Goal: Find contact information: Find contact information

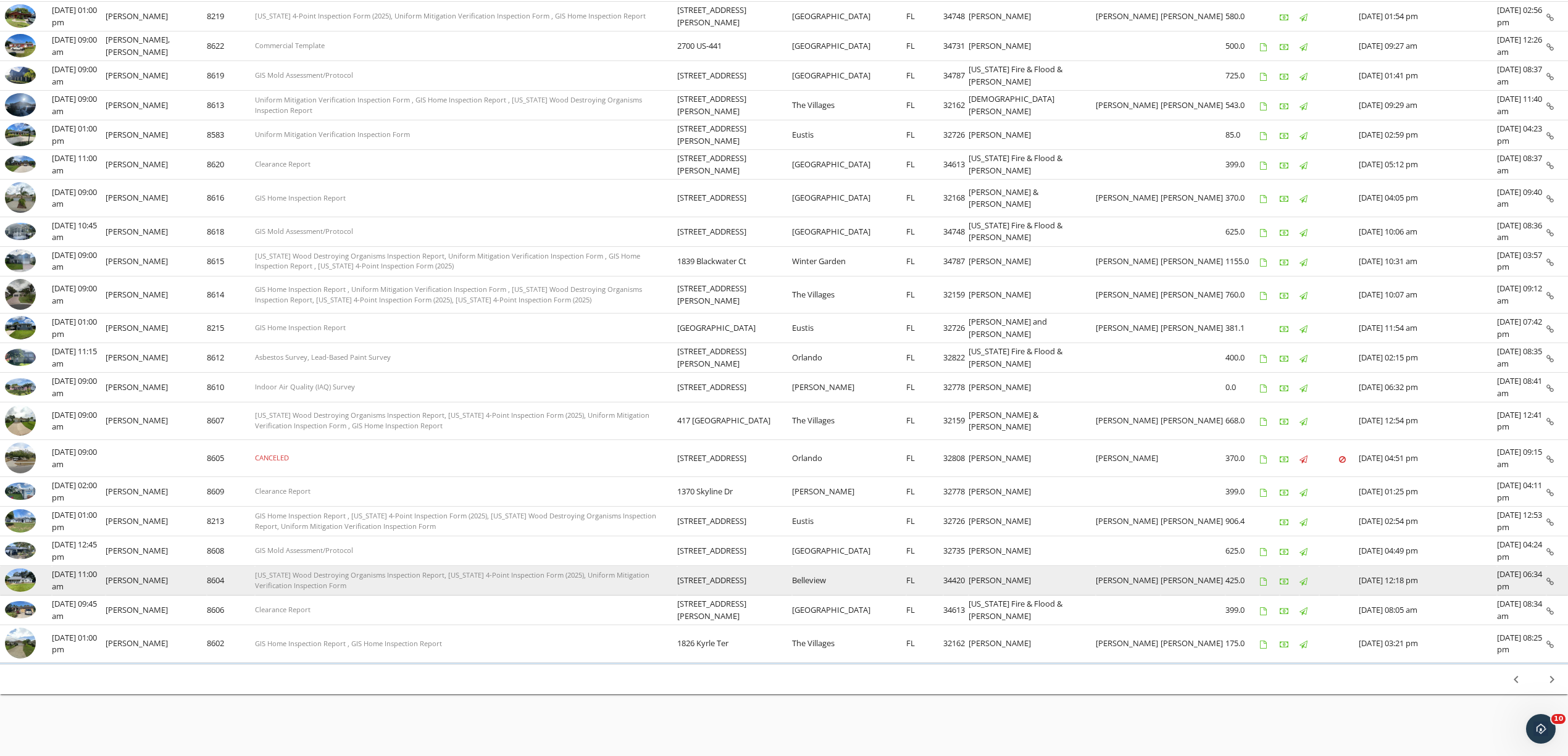
scroll to position [323, 0]
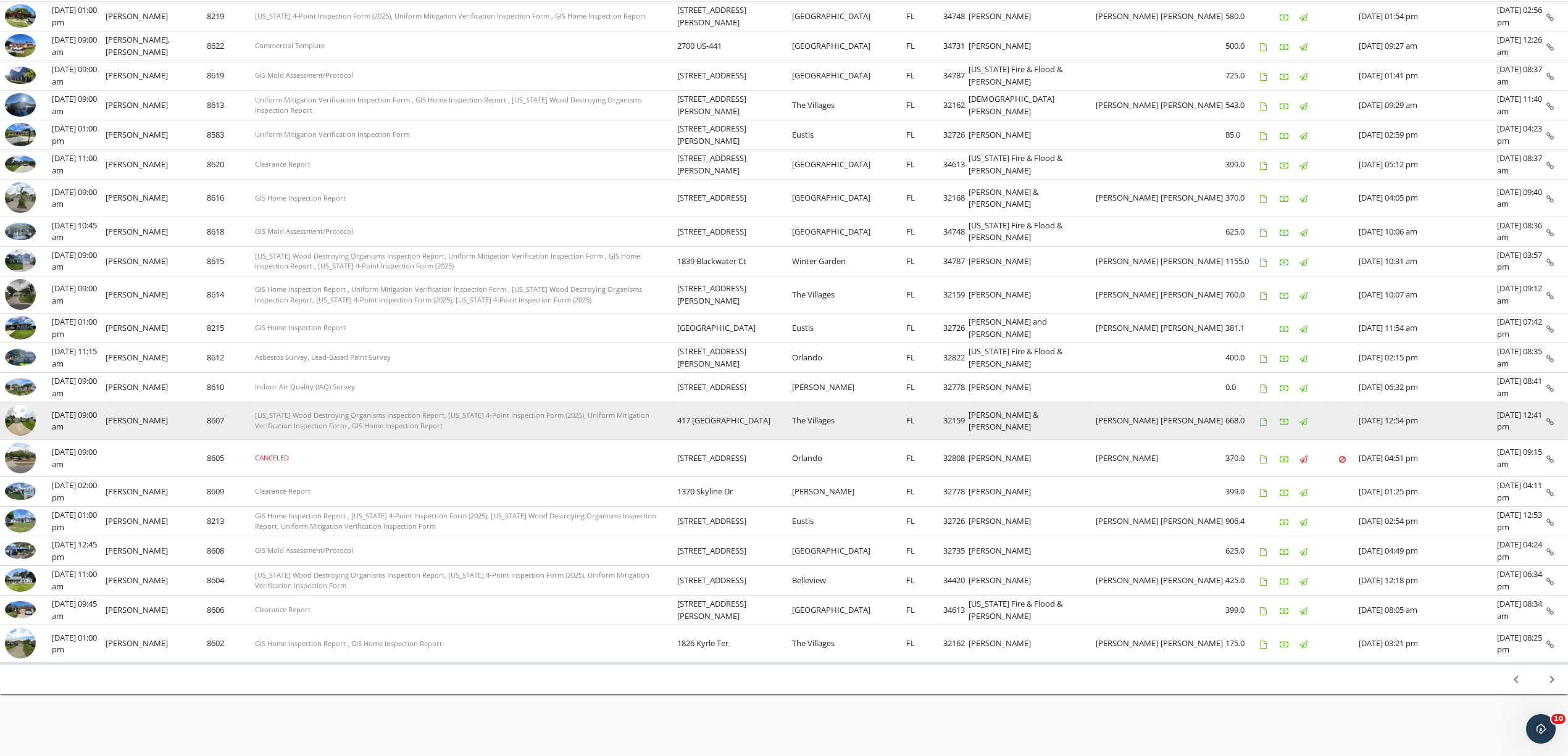
click at [17, 423] on img at bounding box center [20, 420] width 31 height 31
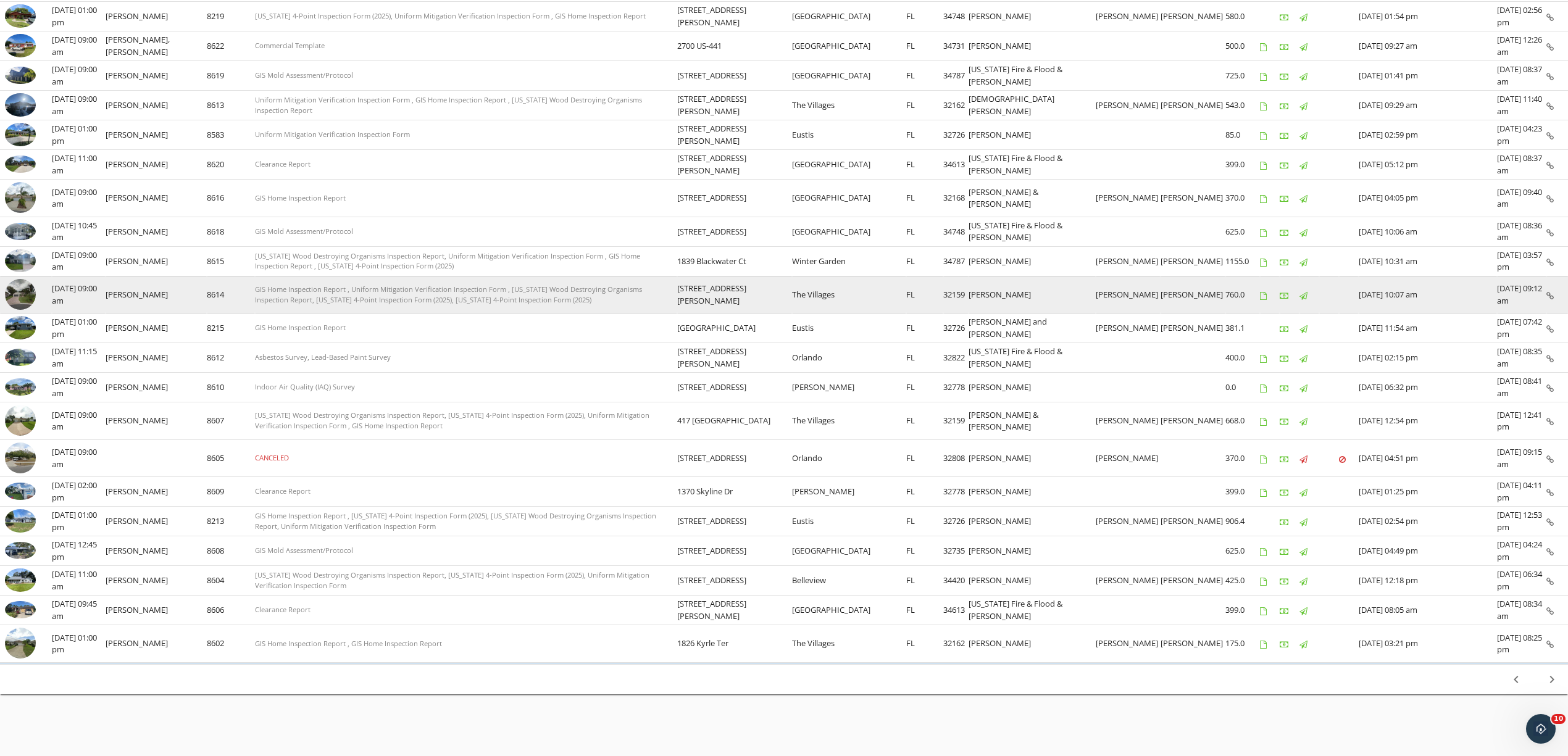
click at [20, 295] on img at bounding box center [20, 295] width 31 height 31
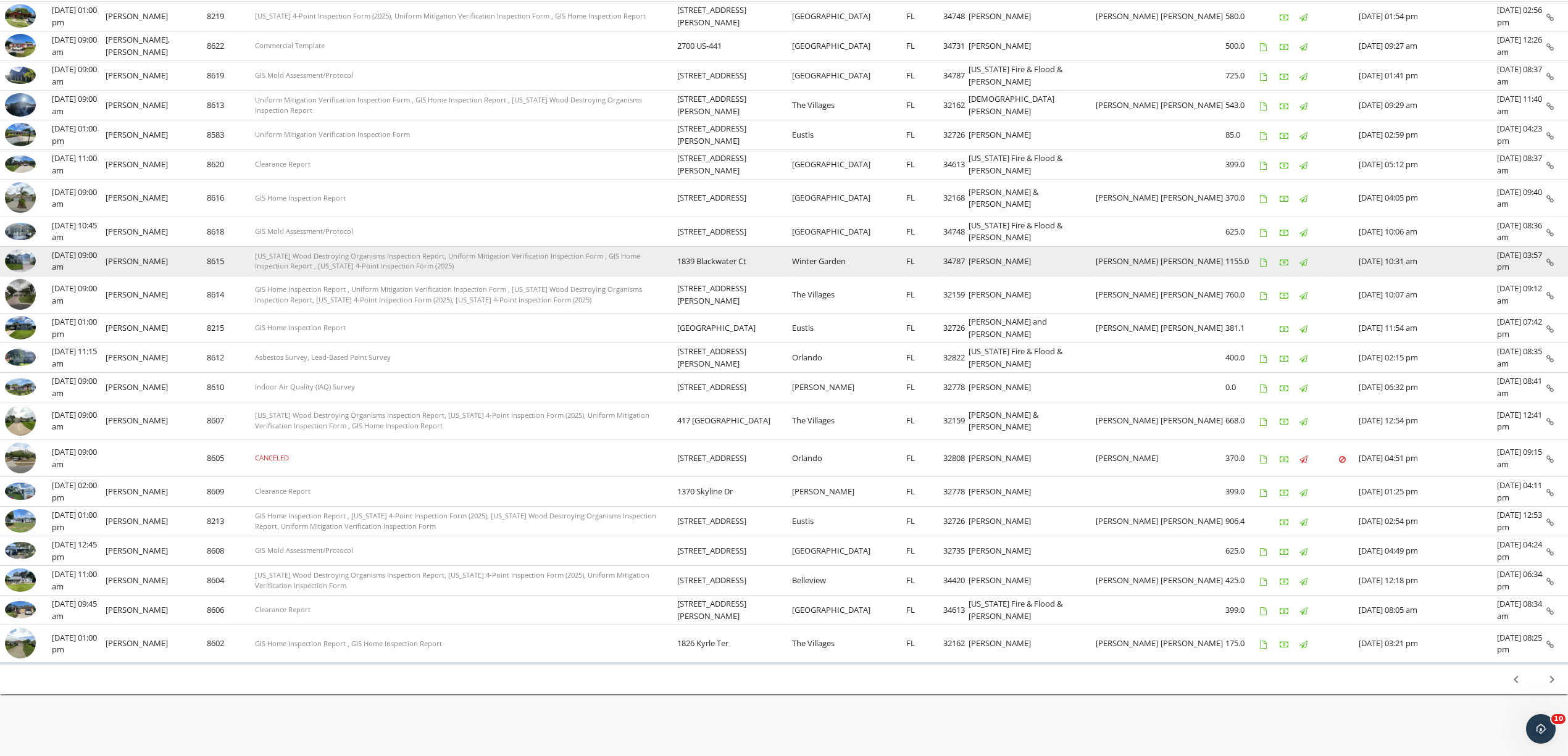
click at [26, 254] on img at bounding box center [20, 261] width 31 height 23
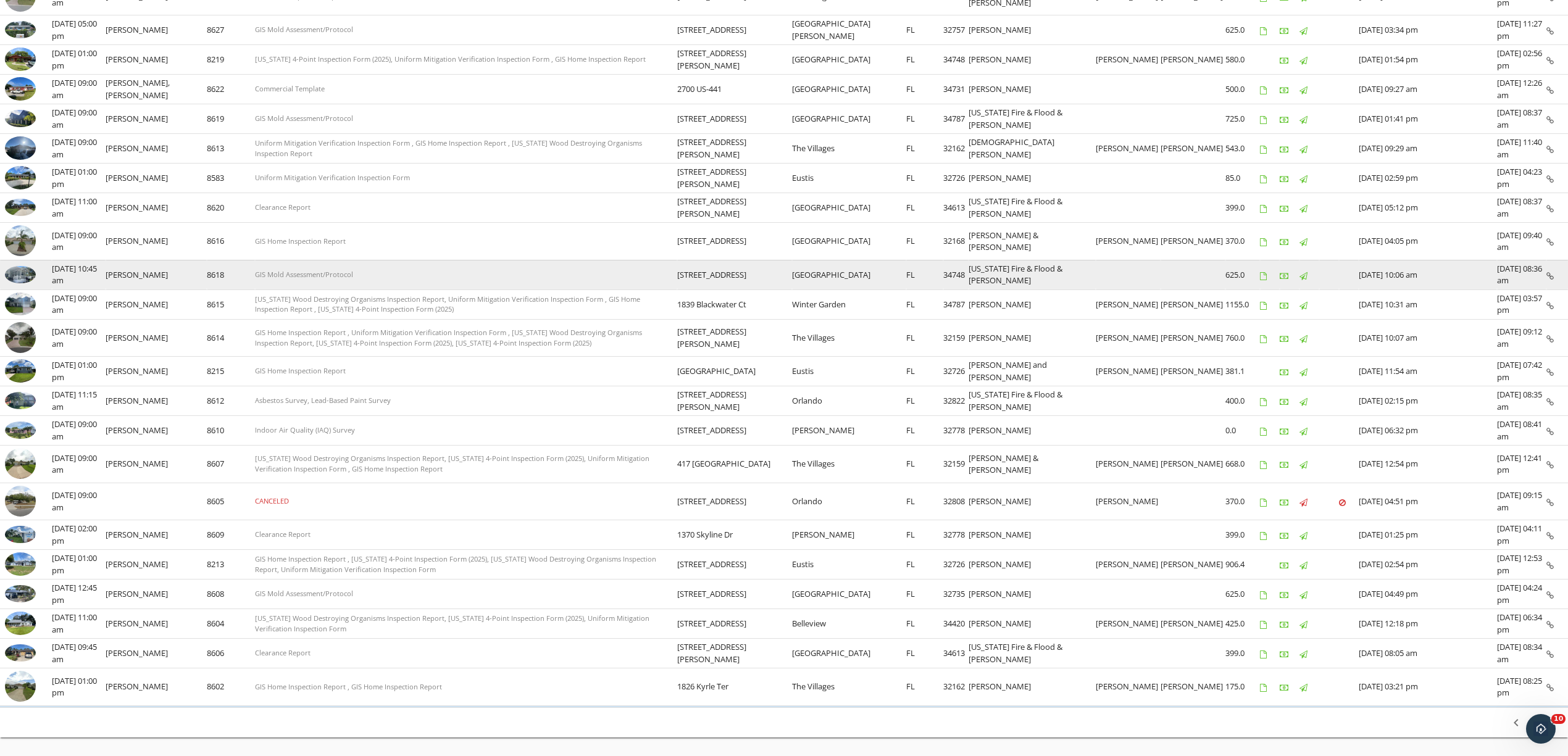
scroll to position [240, 0]
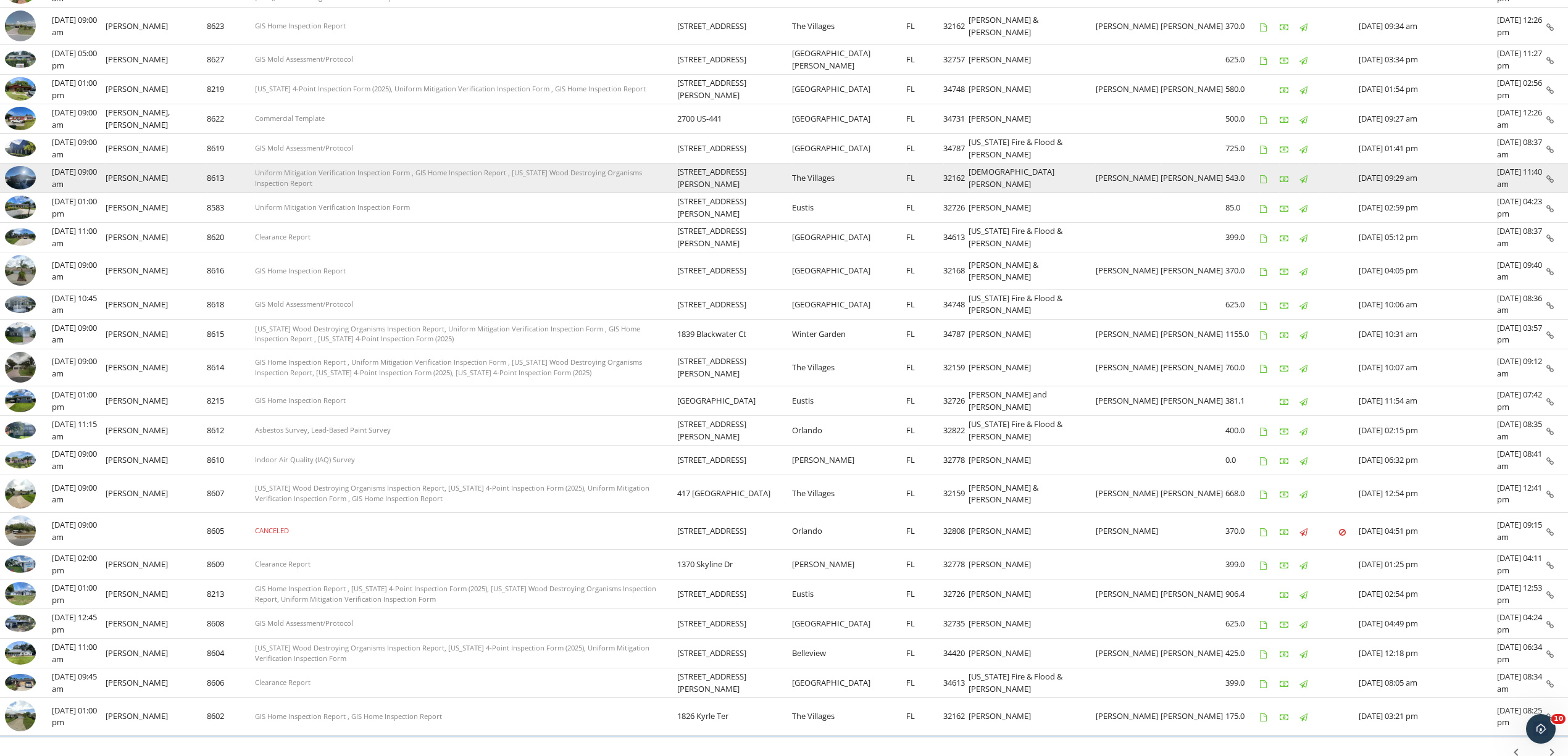
click at [28, 178] on img at bounding box center [20, 177] width 31 height 23
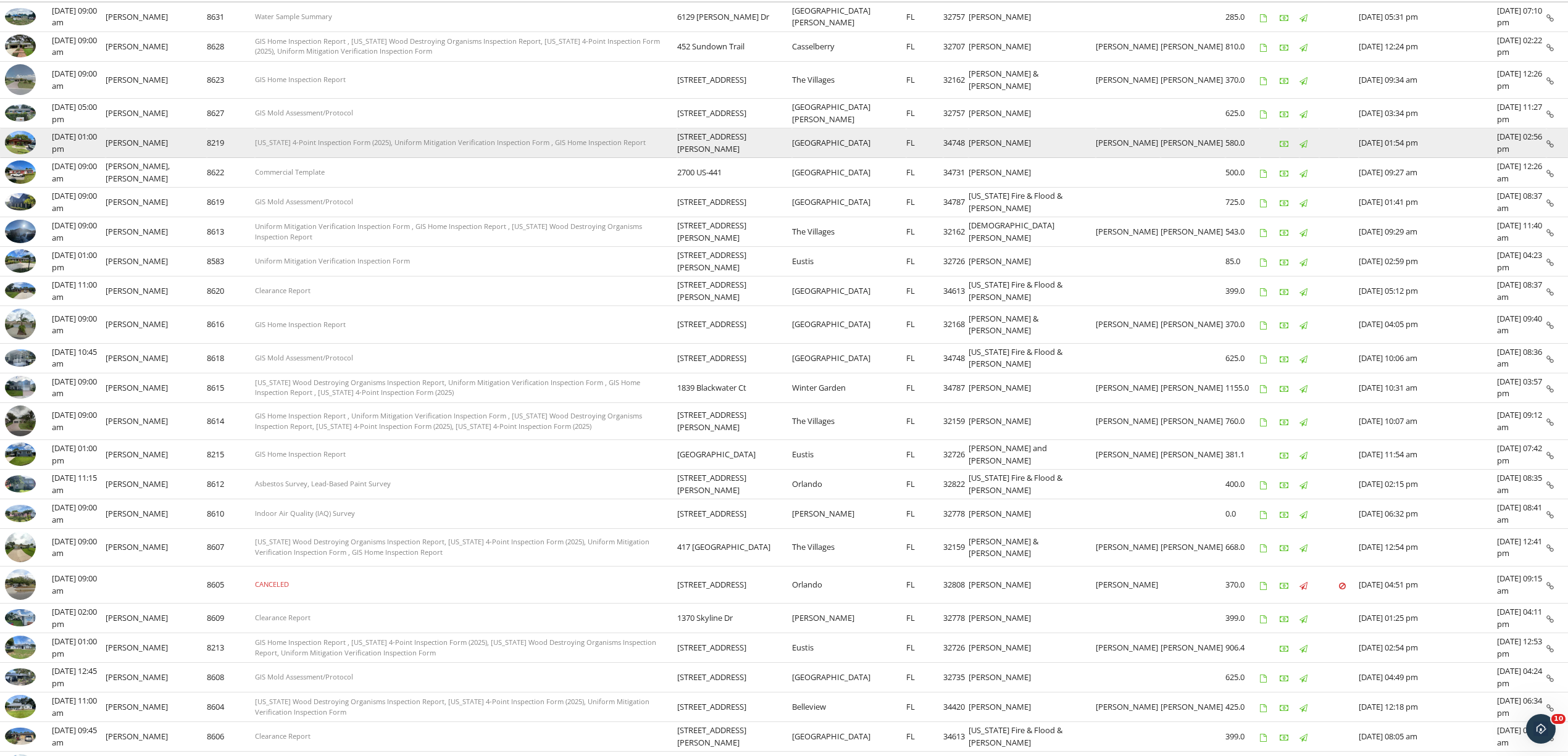
scroll to position [158, 0]
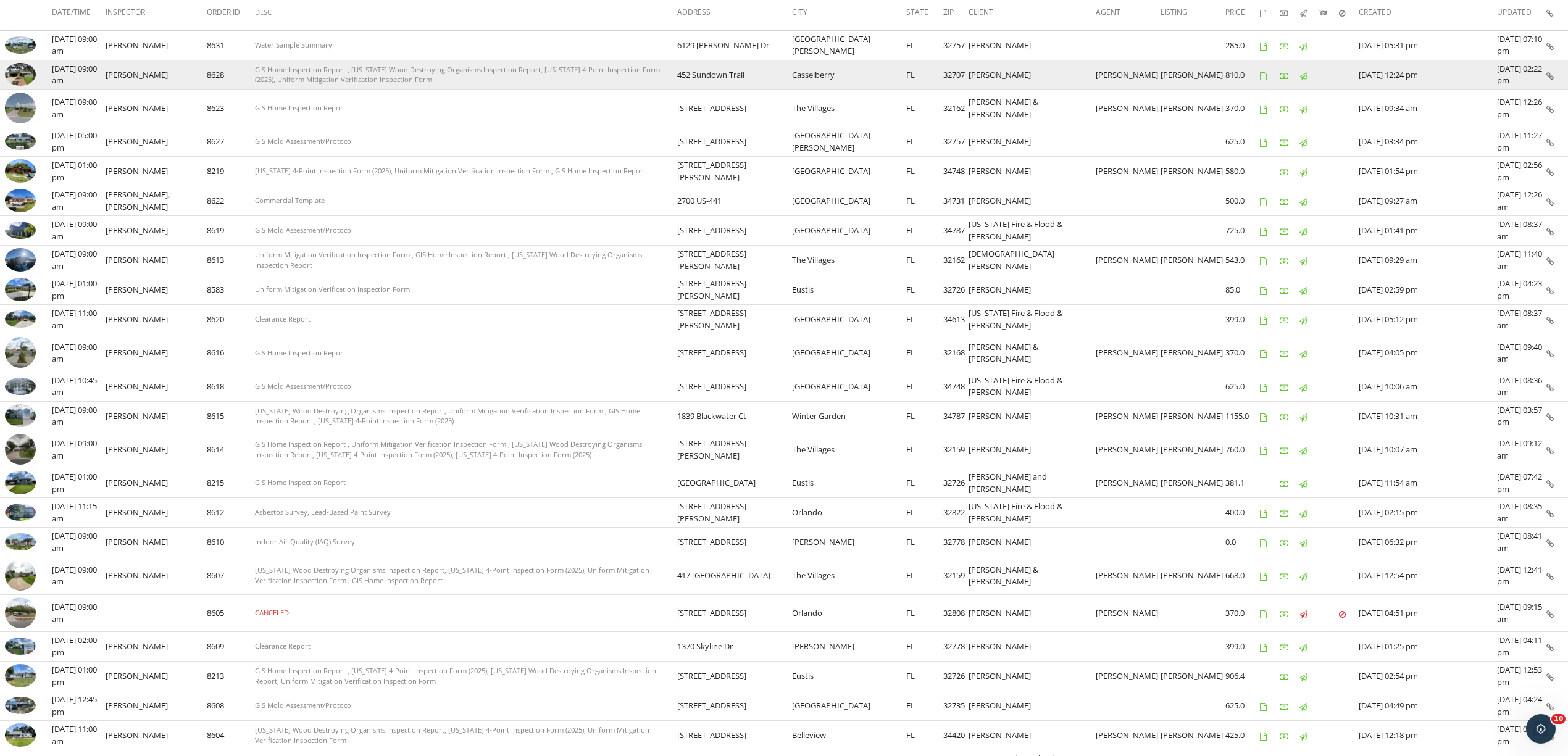
click at [28, 78] on img at bounding box center [20, 74] width 31 height 23
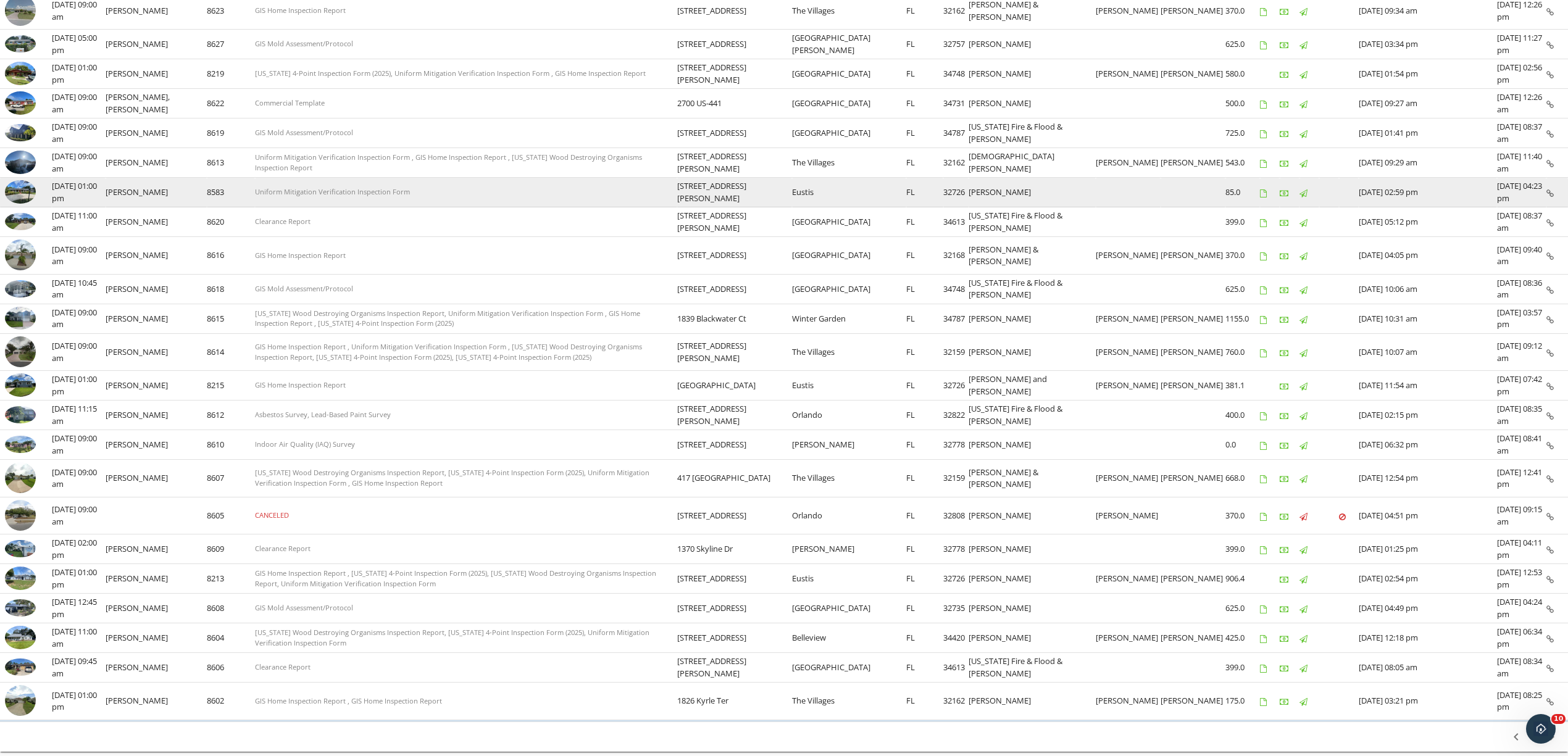
scroll to position [323, 0]
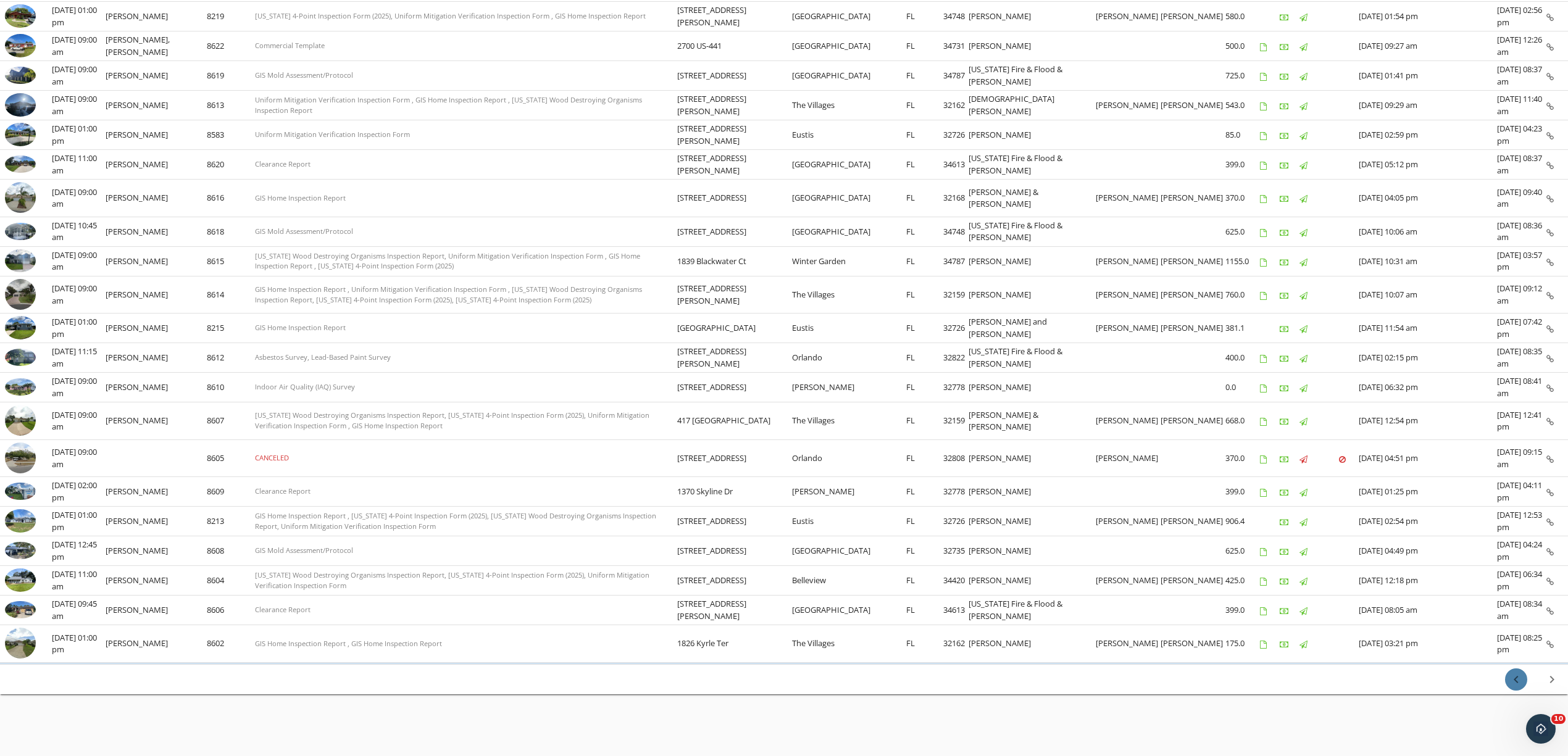
click at [1513, 682] on icon "chevron_left" at bounding box center [1515, 679] width 14 height 14
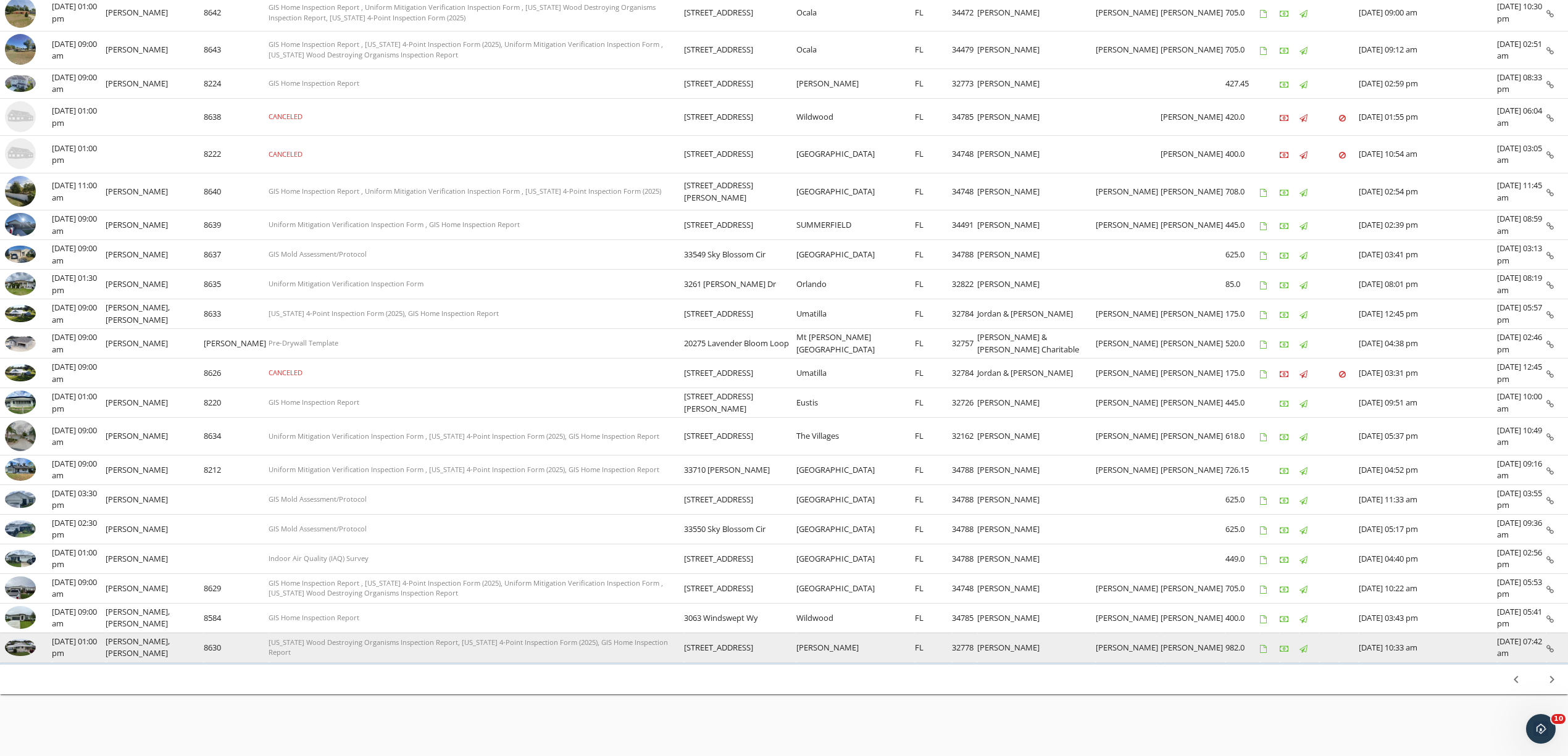
click at [31, 648] on img at bounding box center [20, 647] width 31 height 17
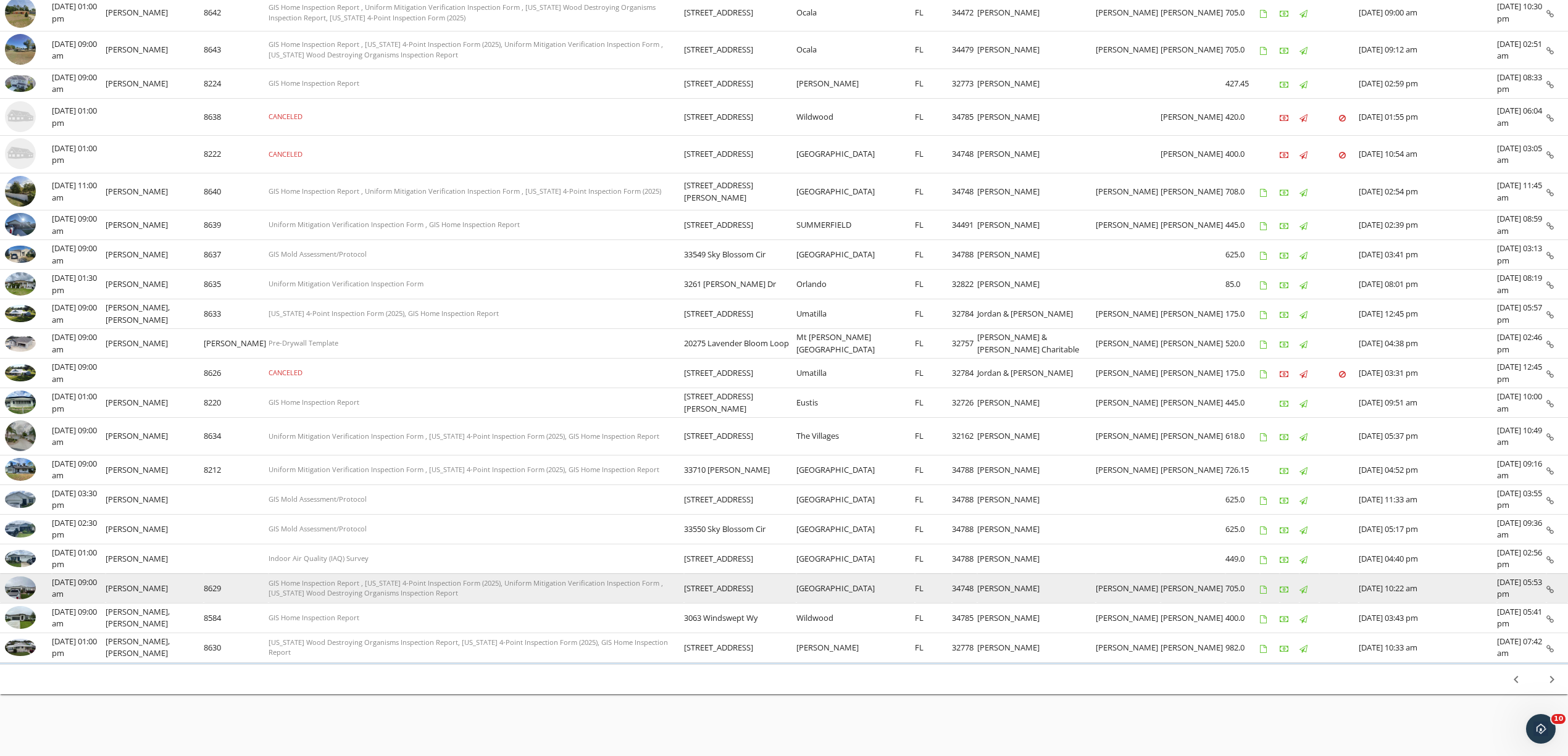
click at [25, 586] on img at bounding box center [20, 588] width 31 height 23
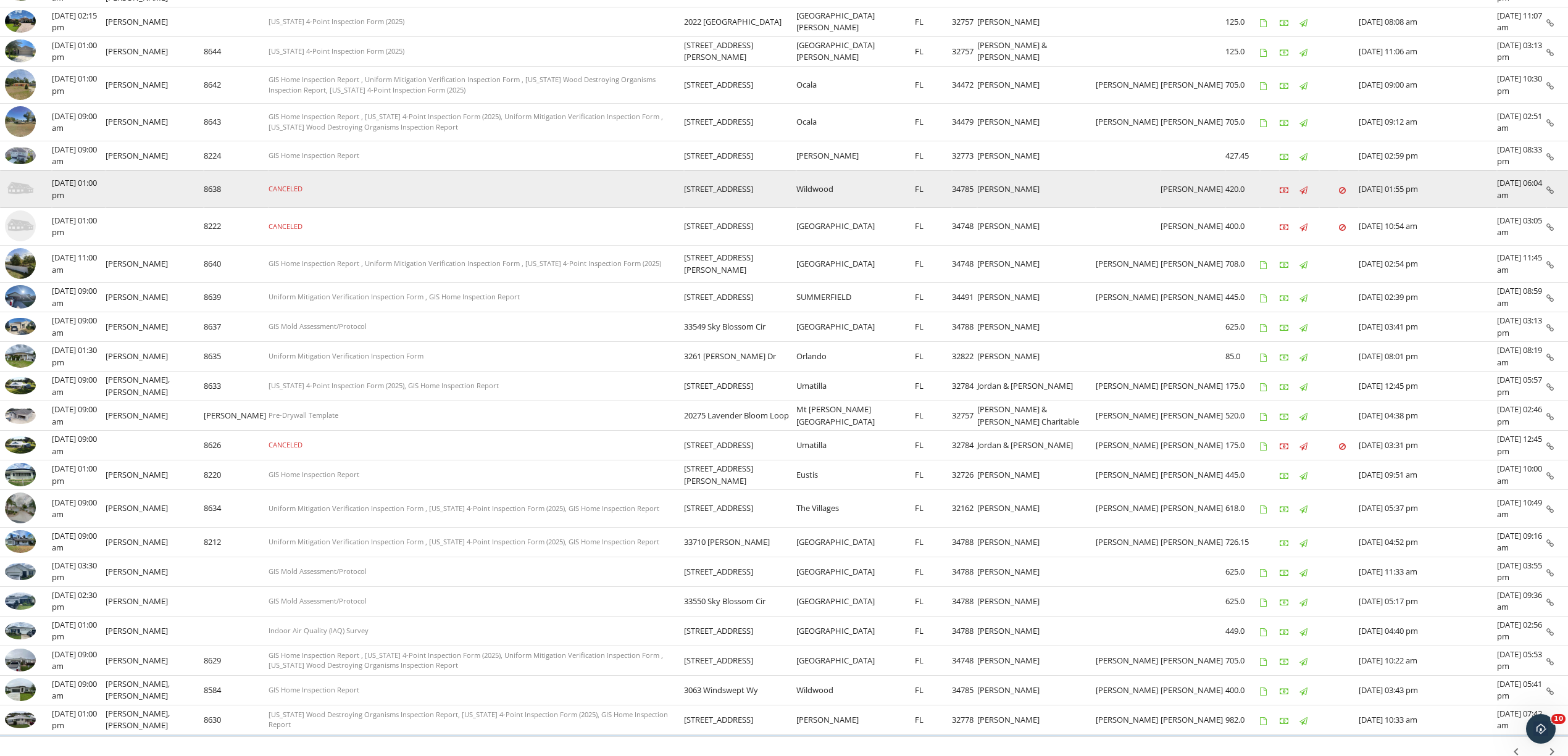
scroll to position [240, 0]
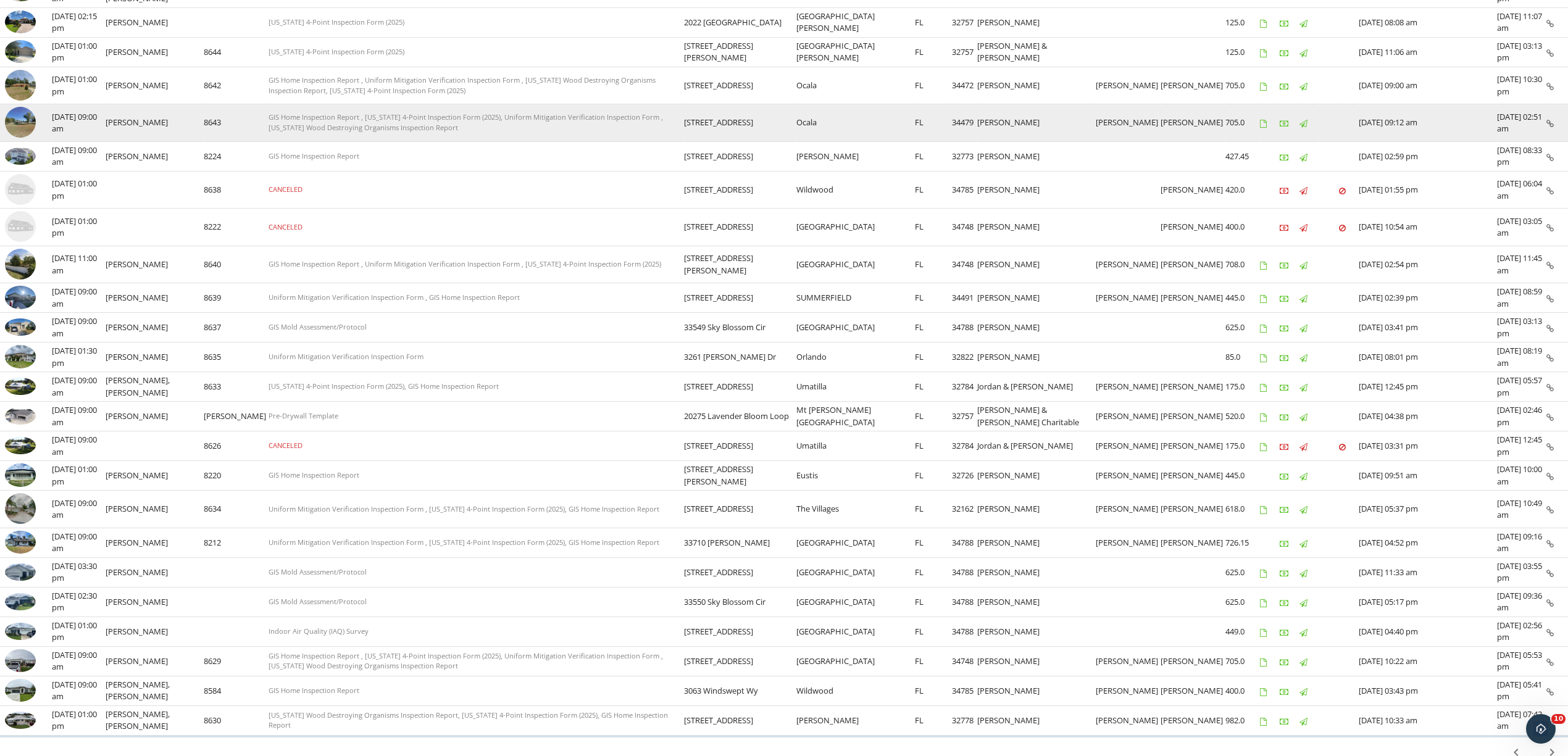
click at [21, 130] on img at bounding box center [20, 122] width 31 height 31
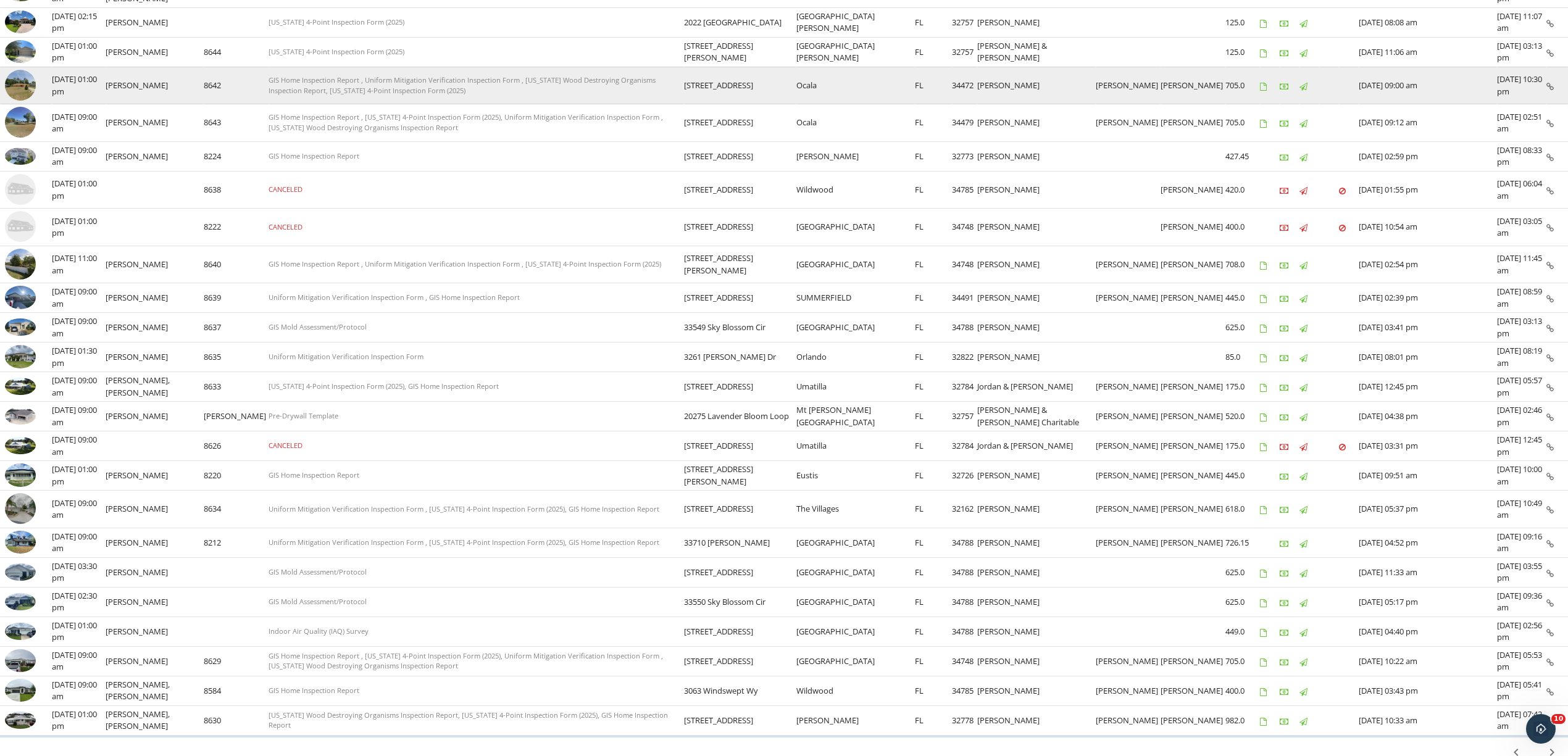
click at [27, 90] on img at bounding box center [20, 85] width 31 height 31
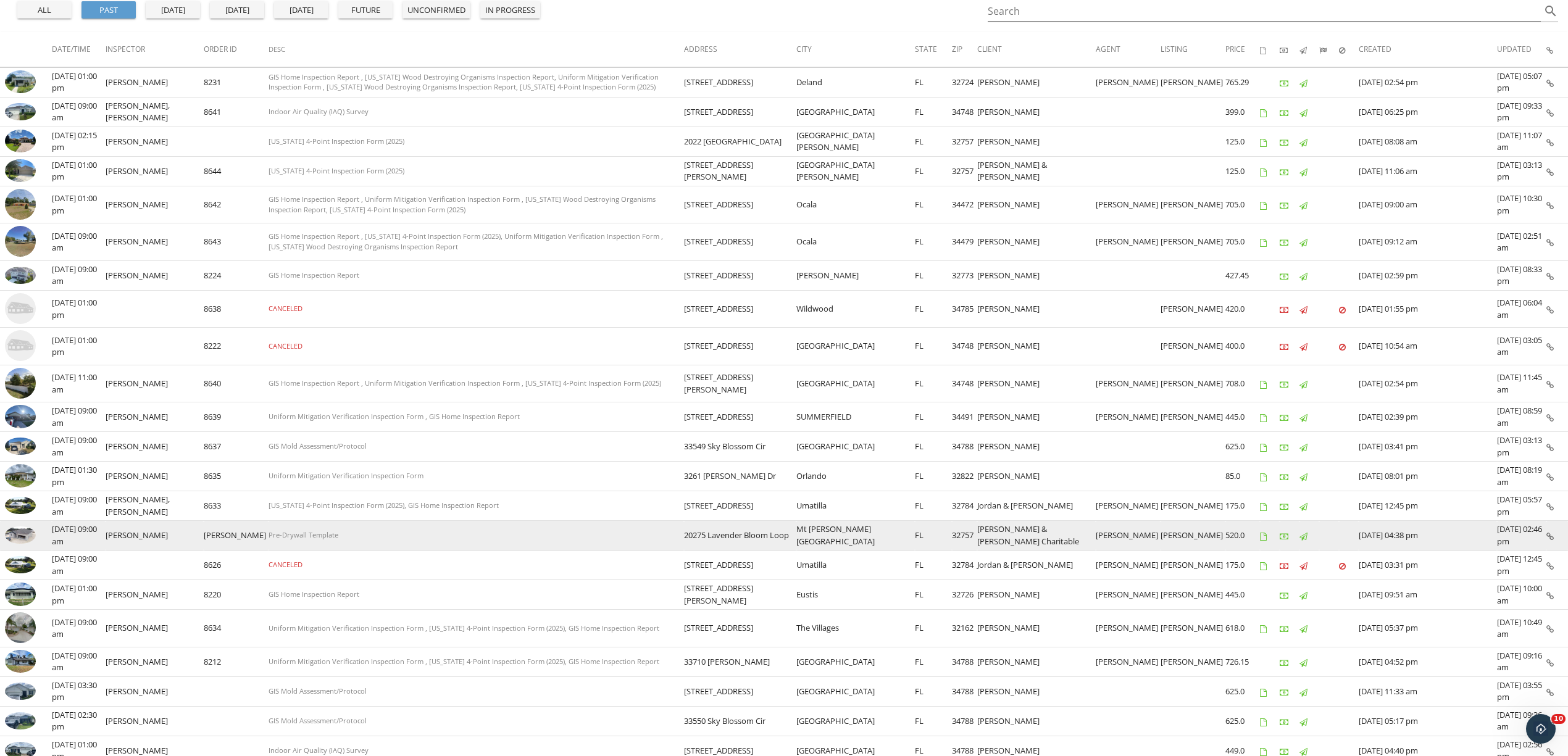
scroll to position [0, 0]
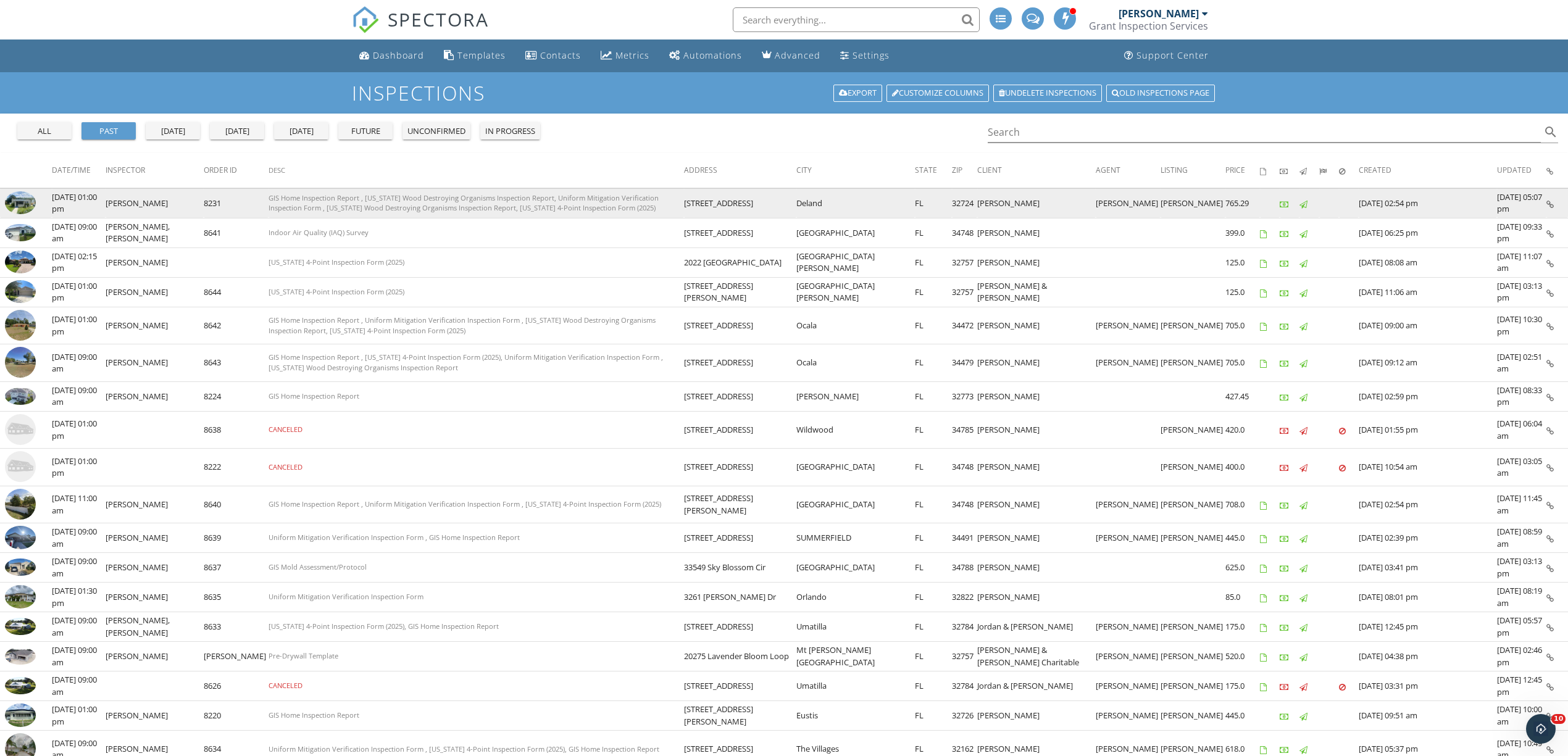
click at [21, 203] on img at bounding box center [20, 203] width 31 height 23
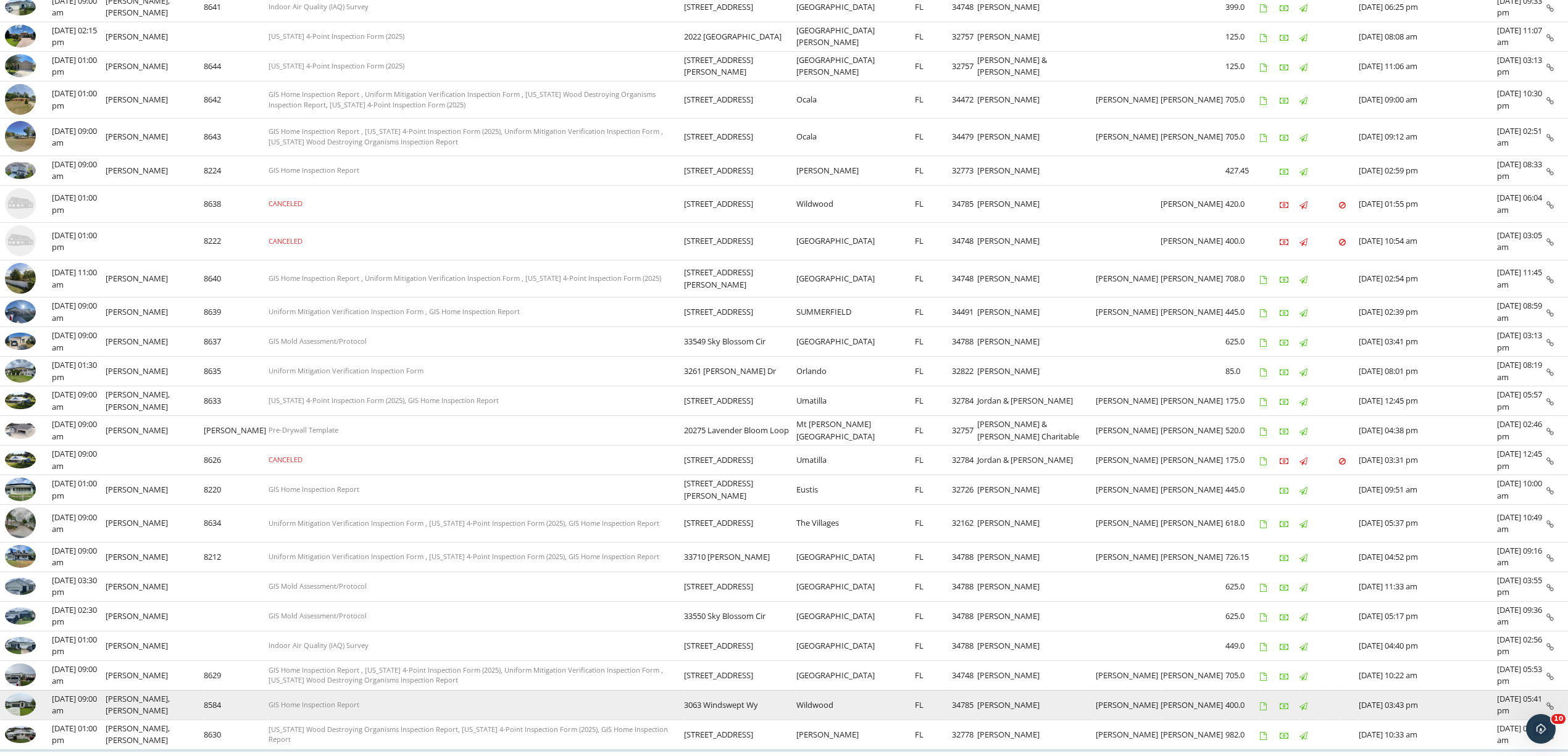
scroll to position [323, 0]
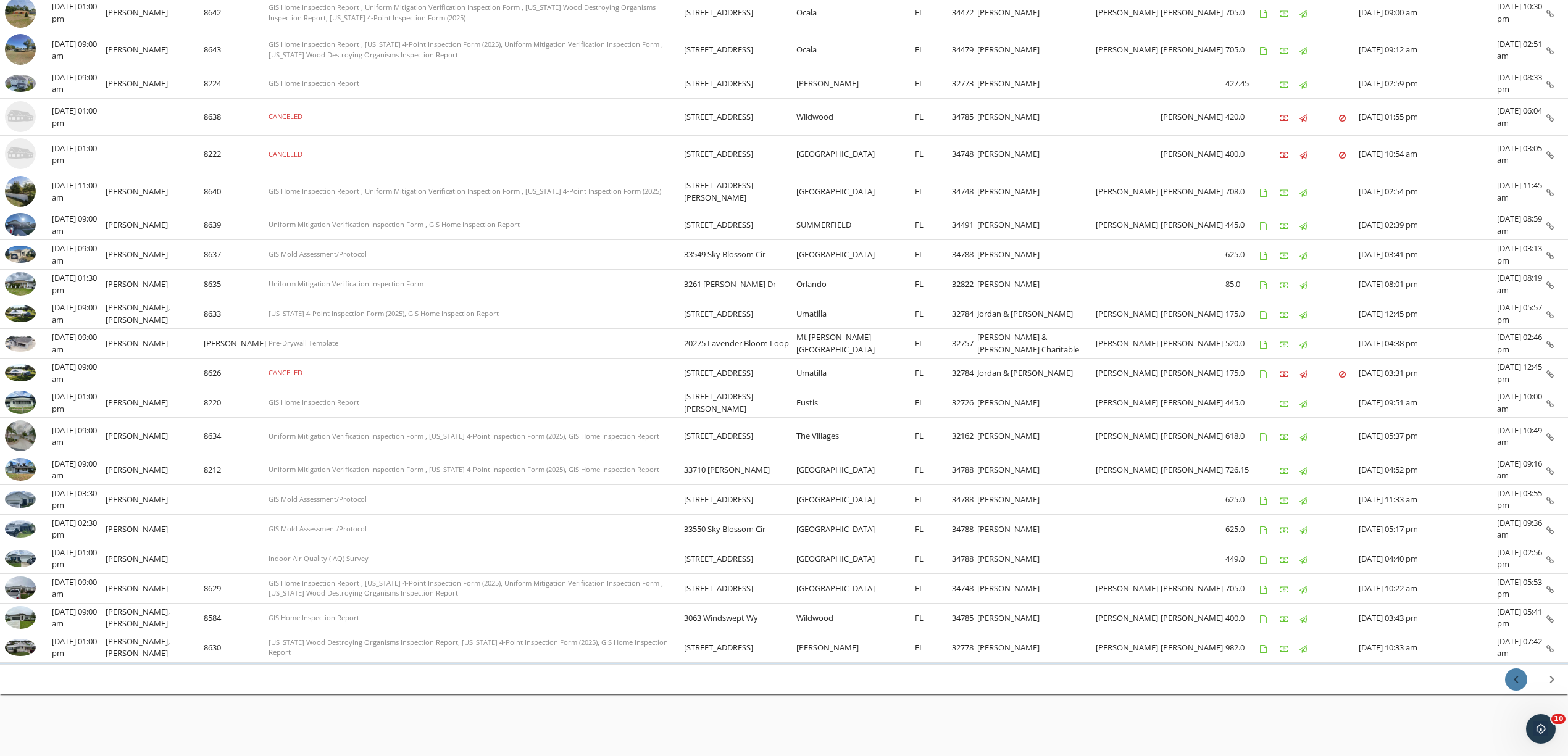
click at [1521, 680] on icon "chevron_left" at bounding box center [1515, 679] width 14 height 14
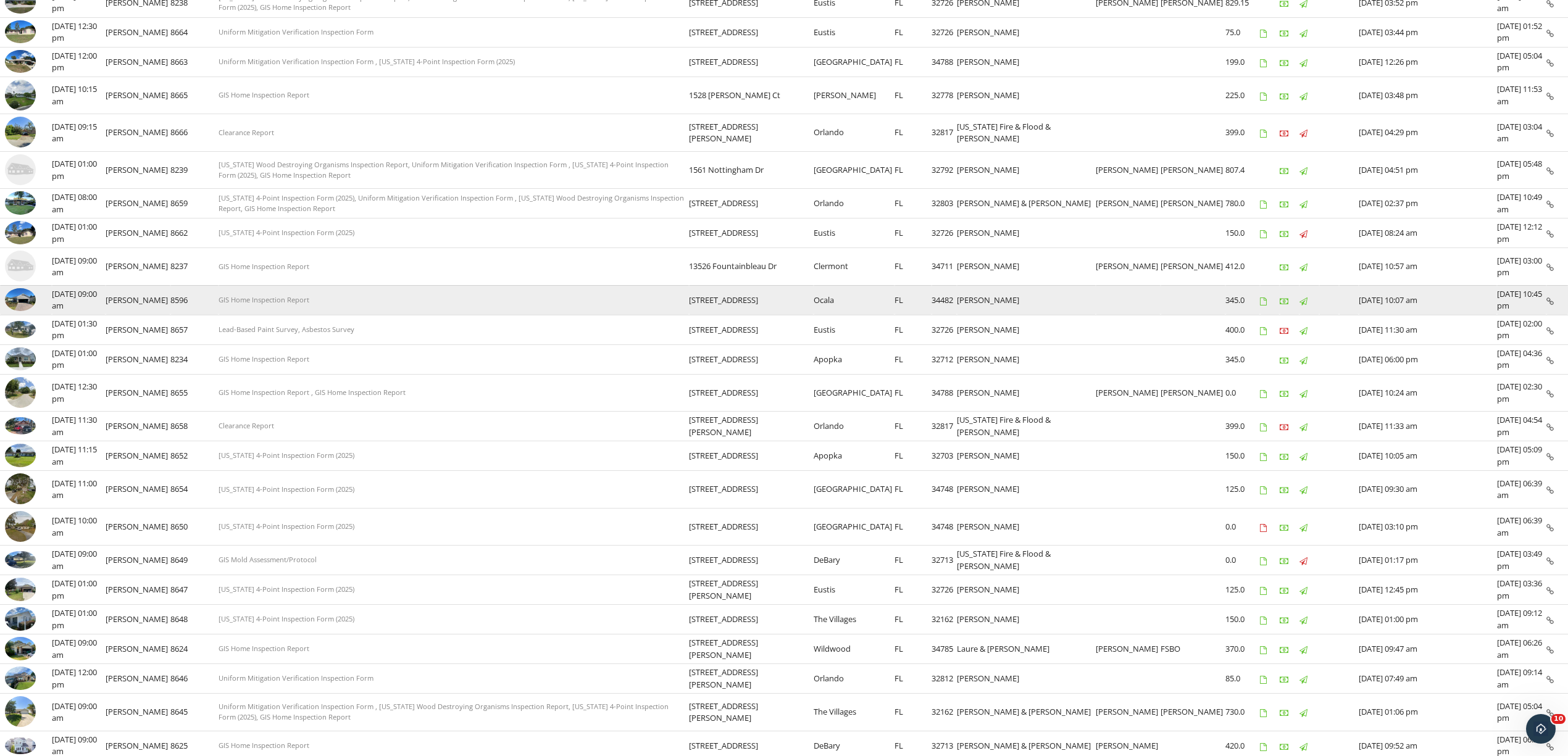
scroll to position [341, 0]
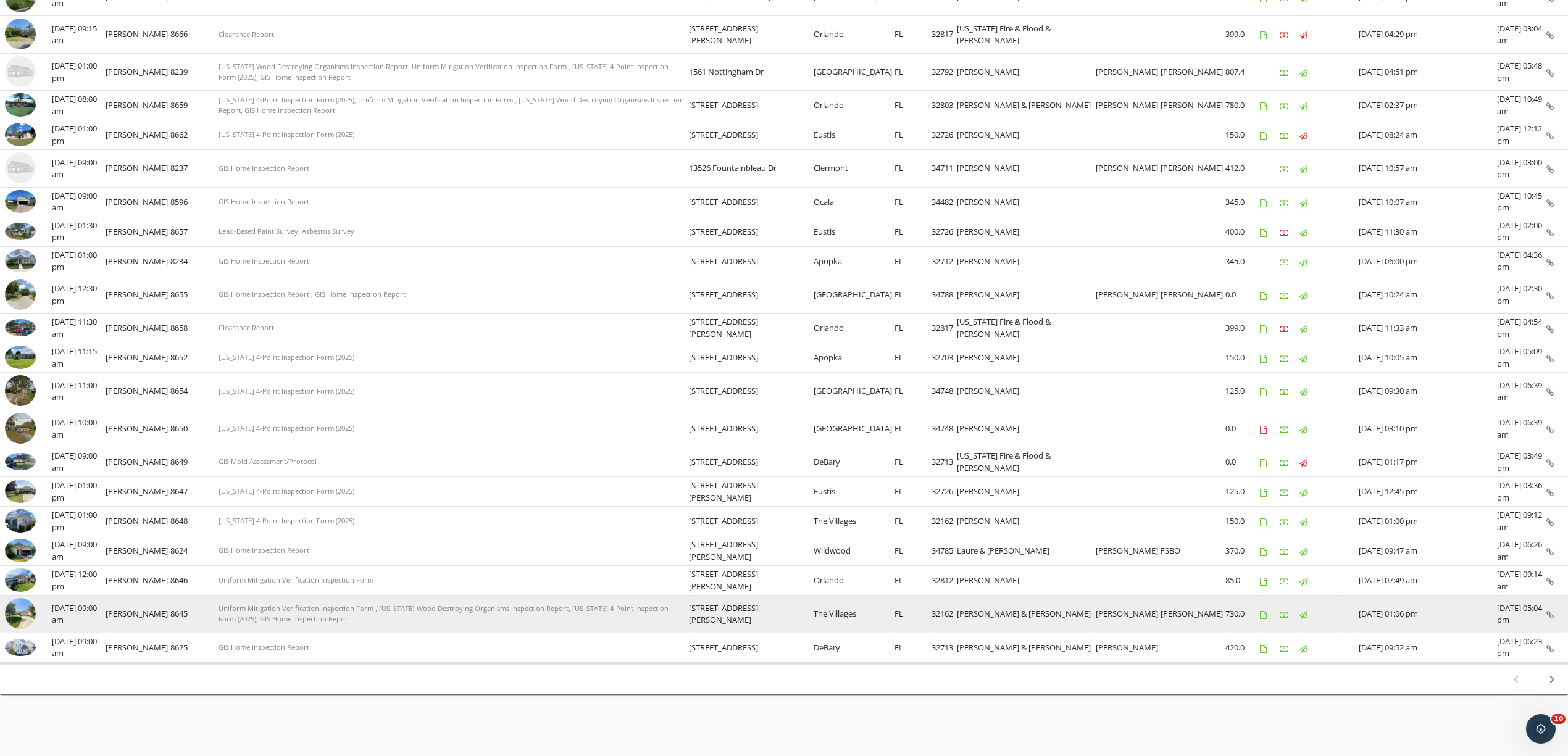
click at [25, 606] on img at bounding box center [20, 613] width 31 height 31
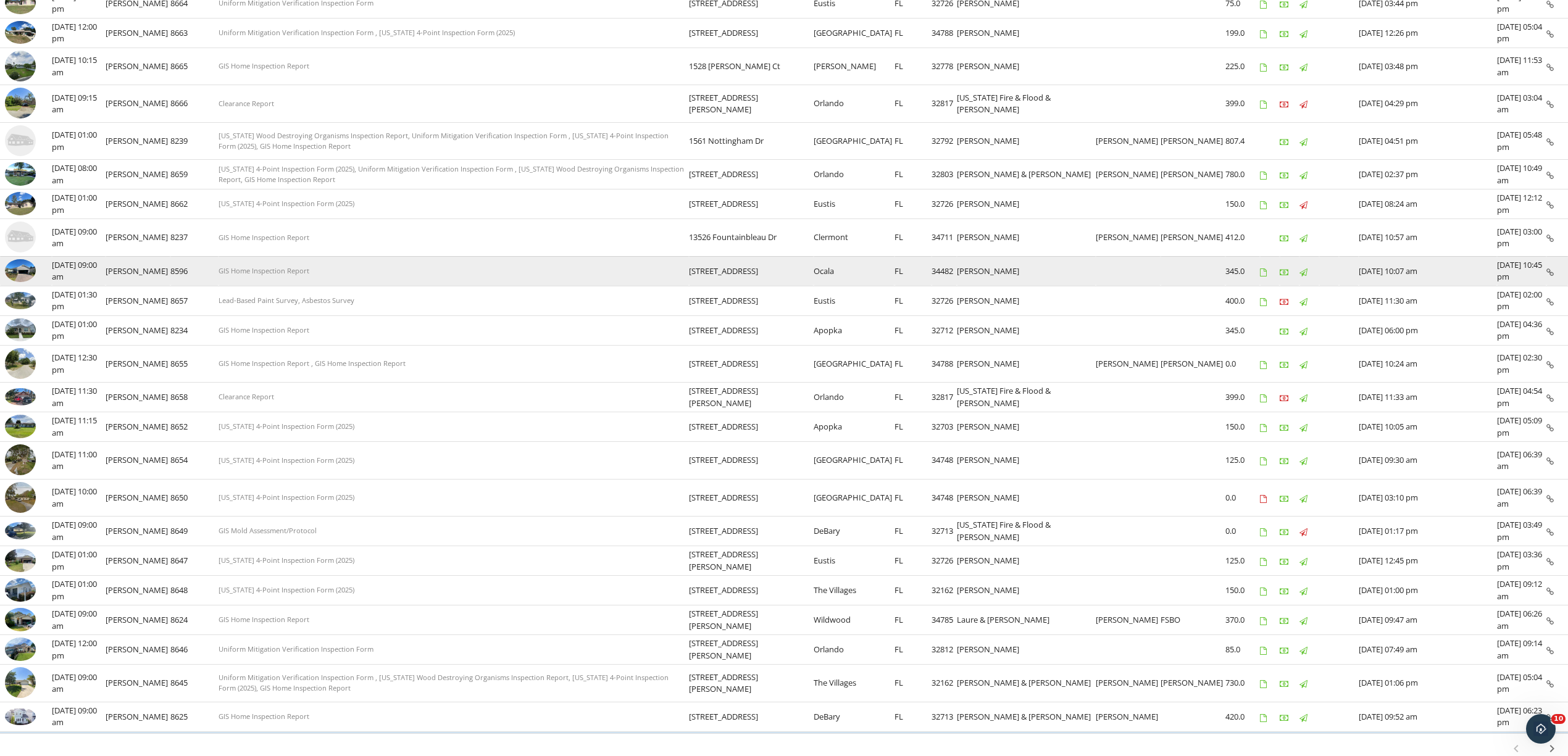
scroll to position [176, 0]
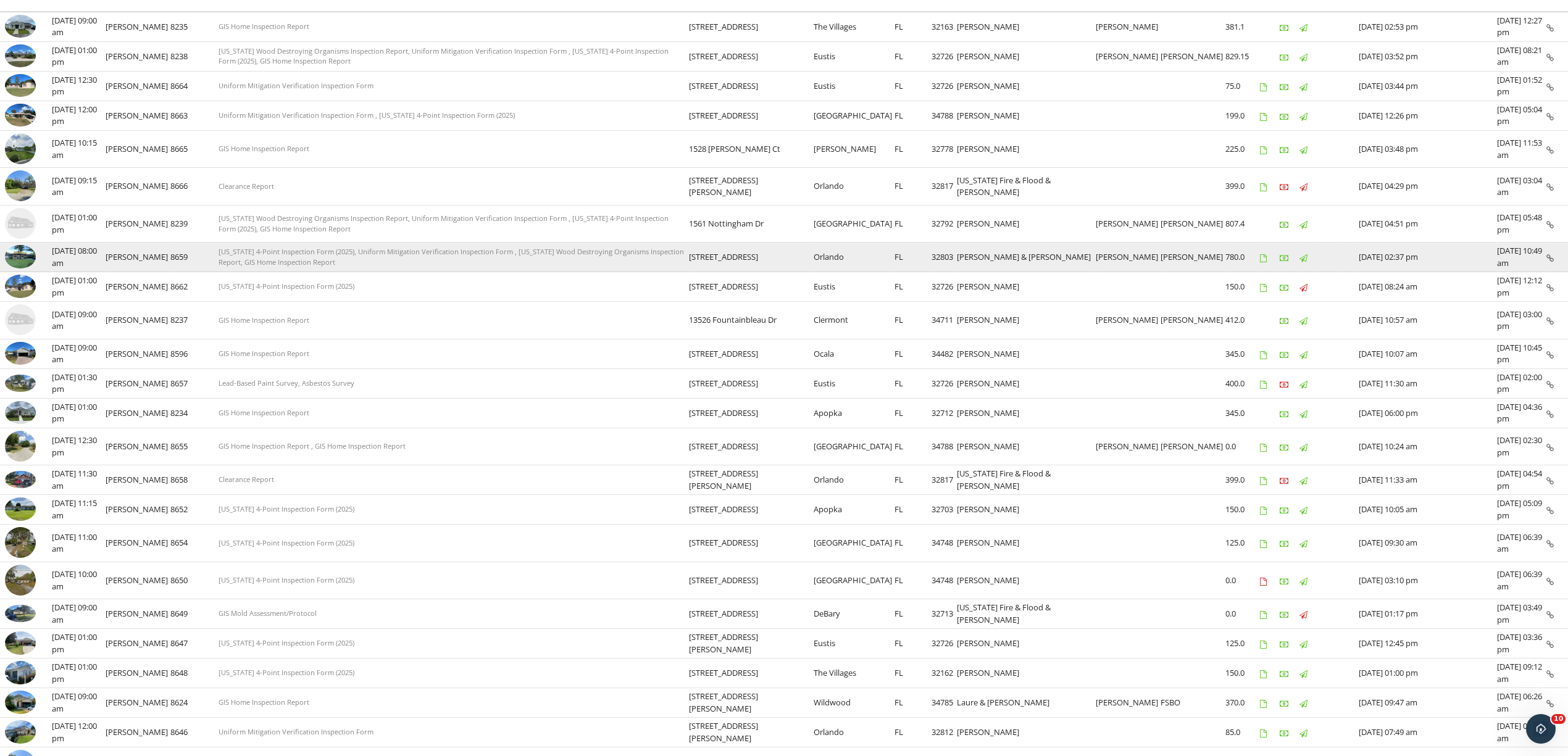
click at [23, 260] on img at bounding box center [20, 256] width 31 height 23
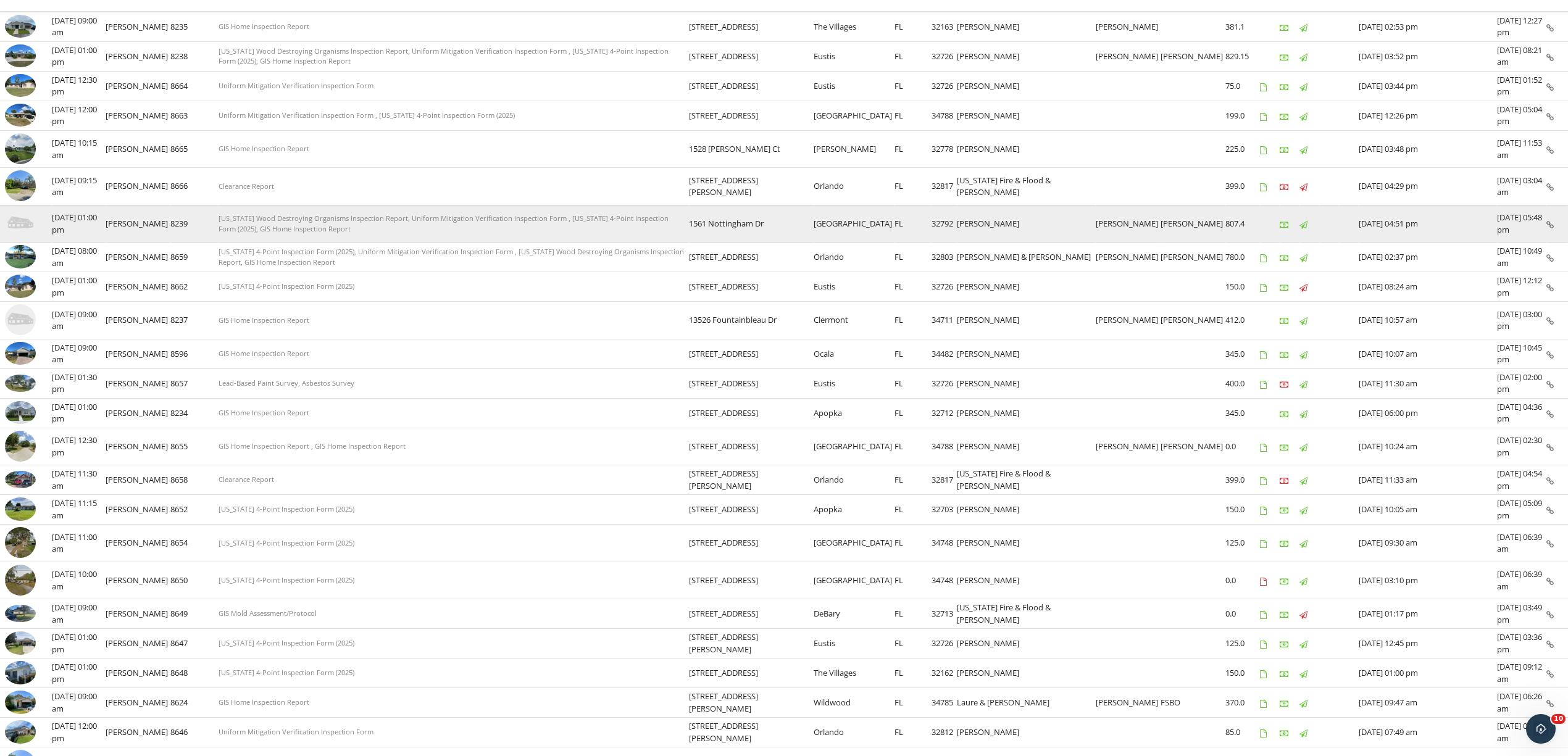
click at [25, 227] on img at bounding box center [20, 223] width 31 height 31
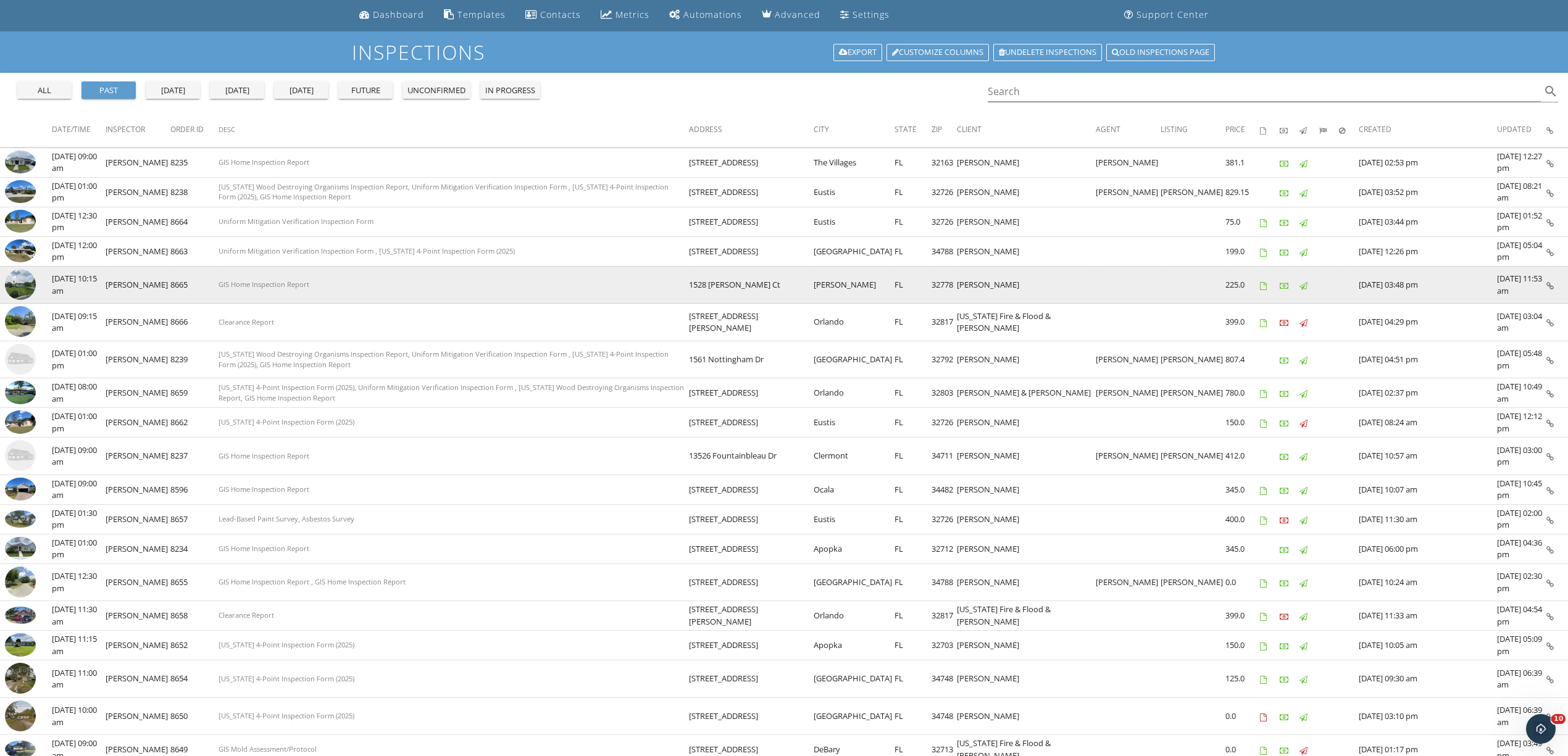
scroll to position [13, 0]
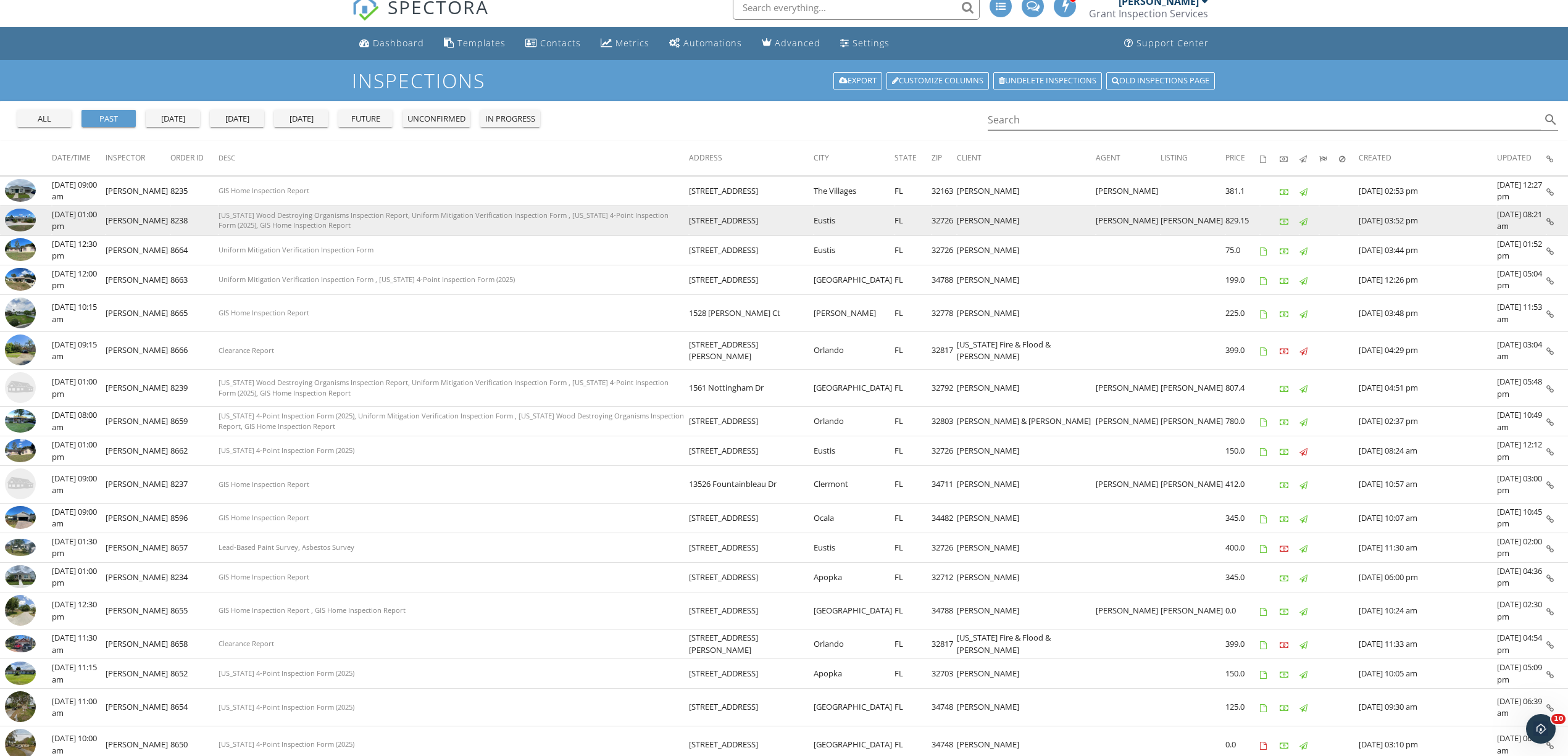
click at [22, 224] on img at bounding box center [20, 221] width 31 height 23
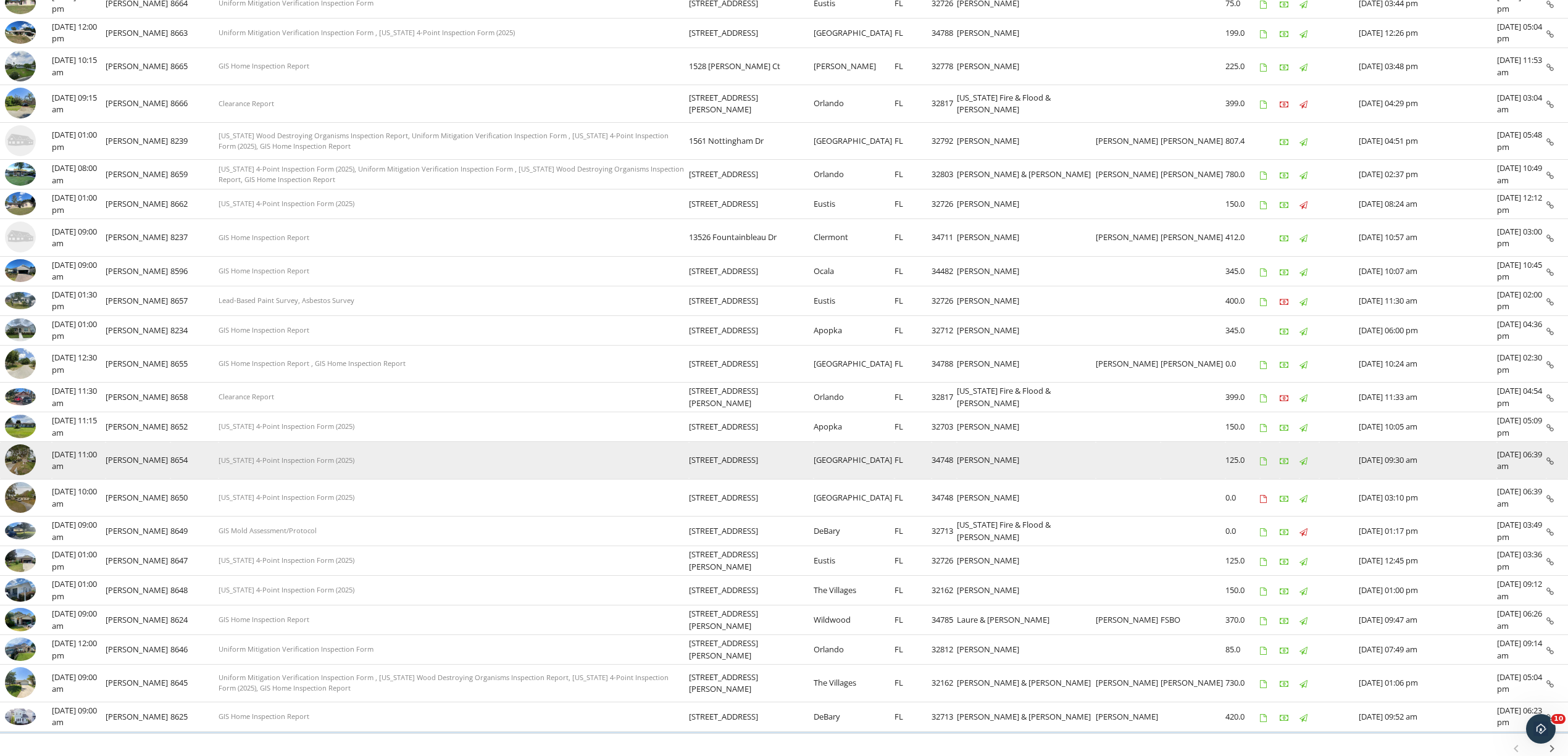
scroll to position [94, 0]
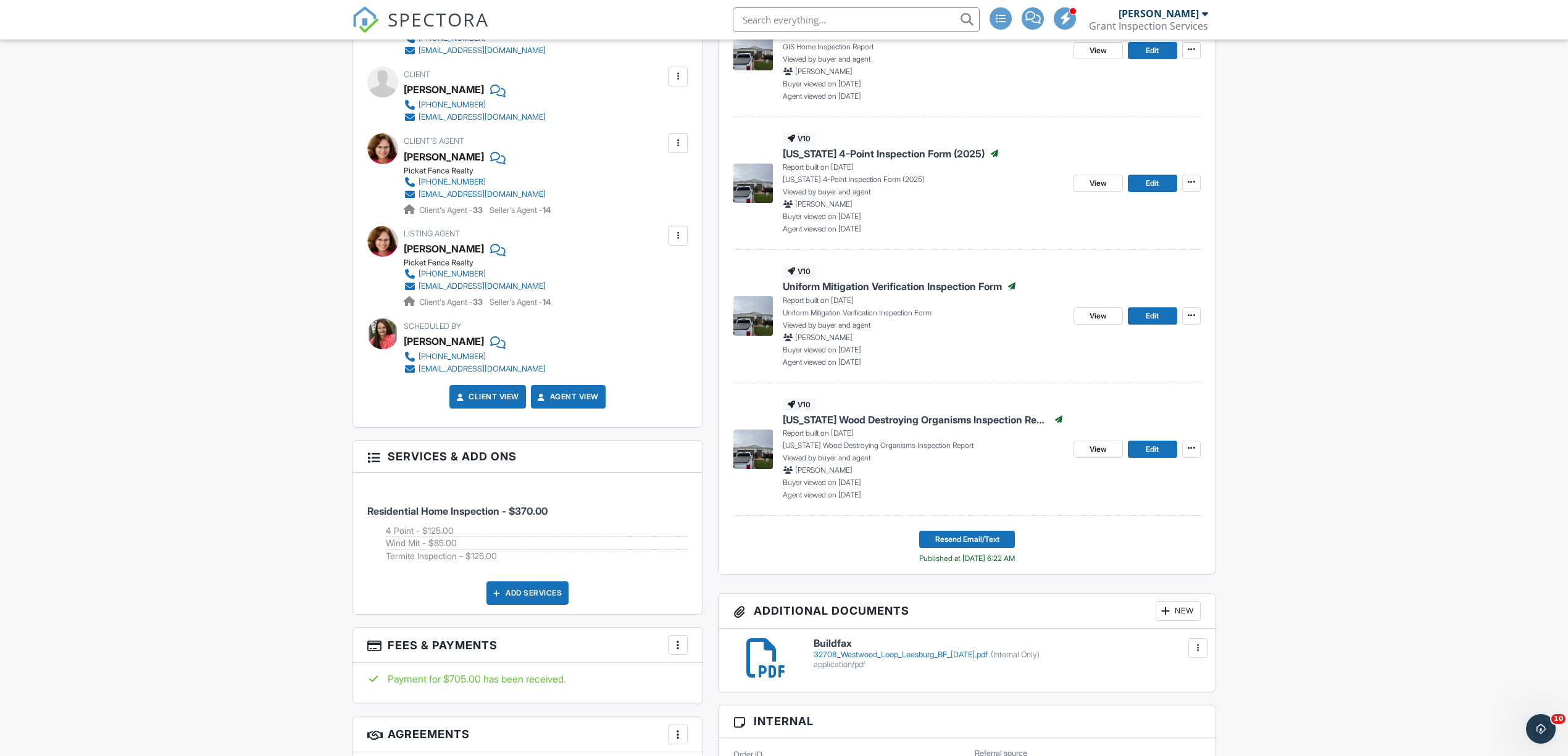
scroll to position [411, 0]
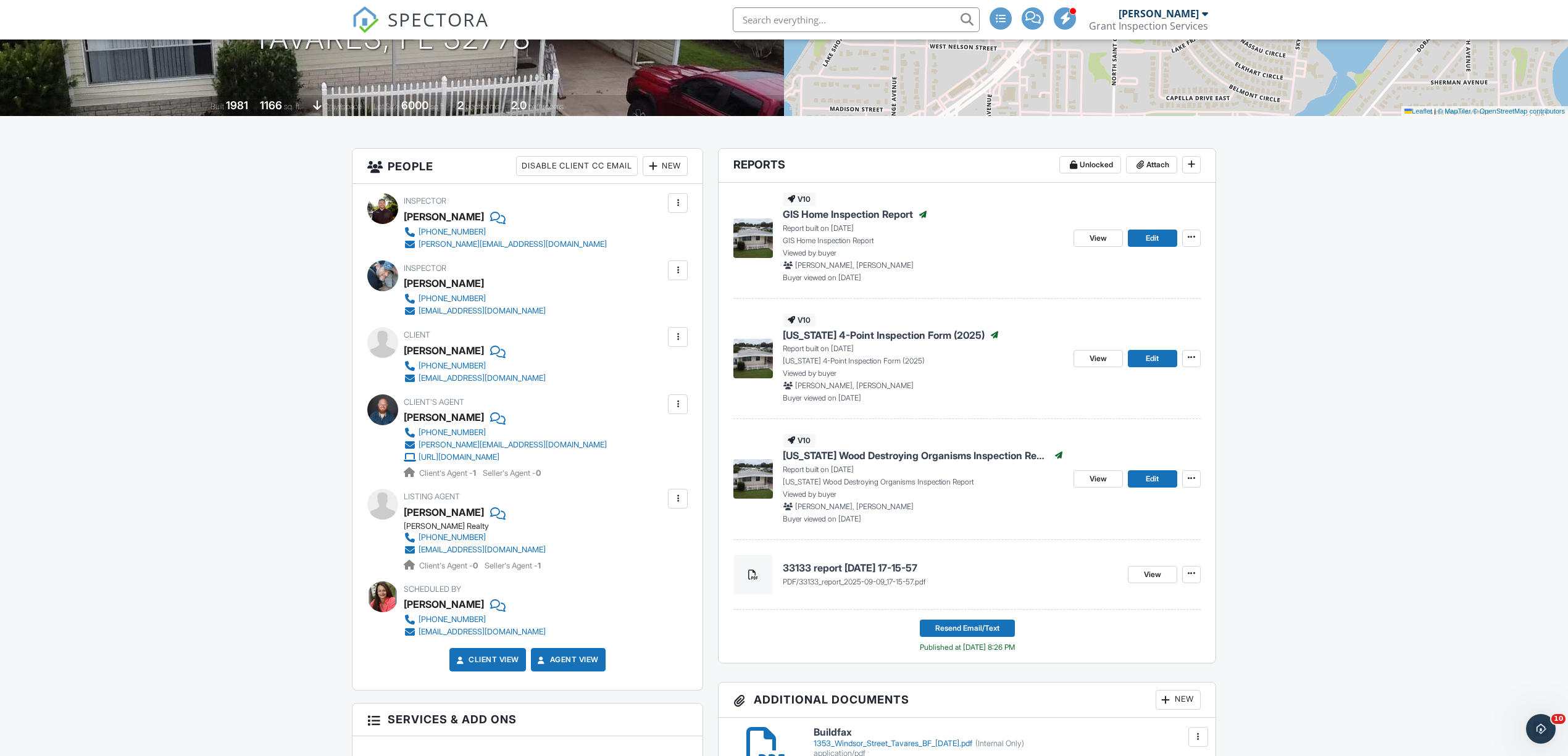
scroll to position [247, 0]
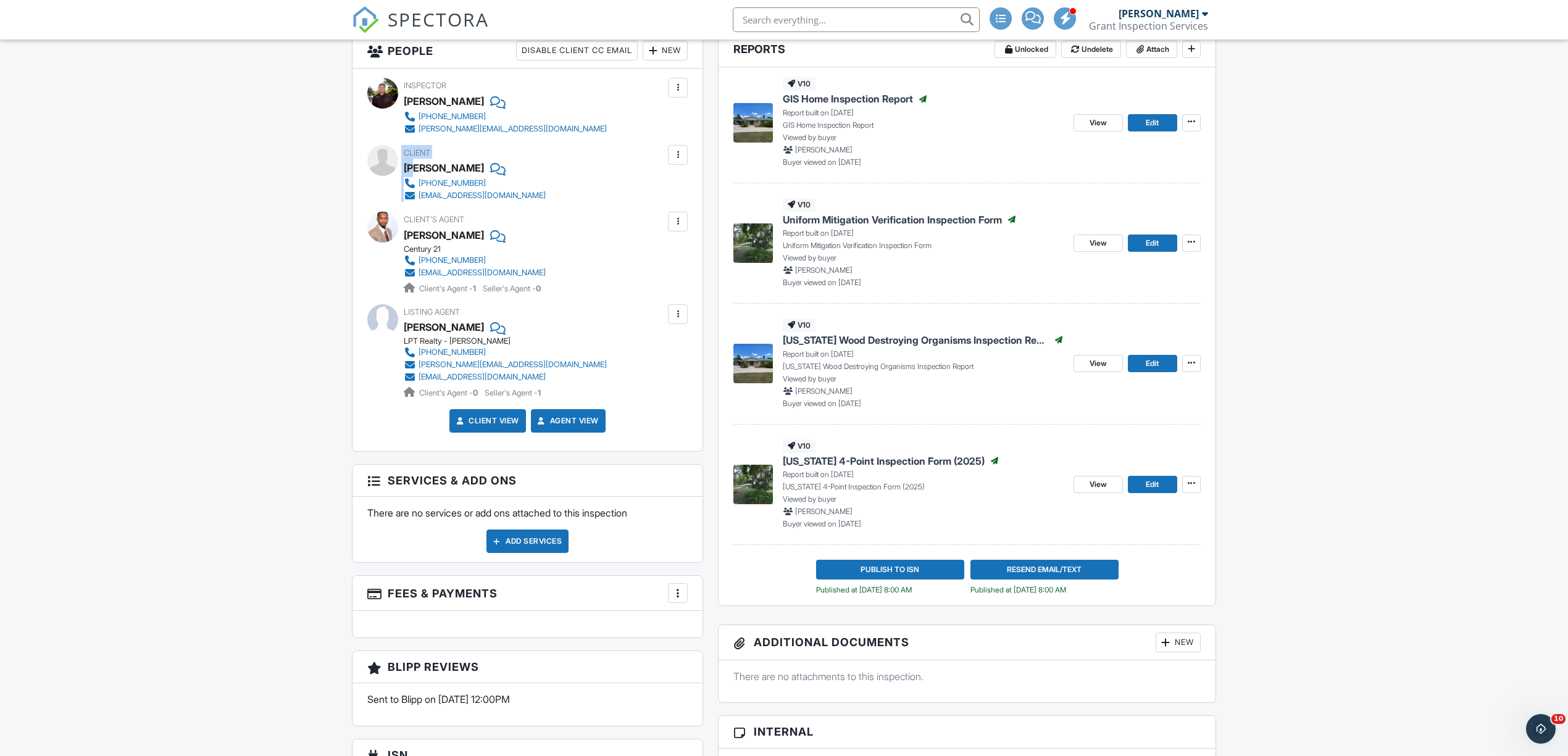
drag, startPoint x: 402, startPoint y: 171, endPoint x: 415, endPoint y: 169, distance: 13.2
click at [415, 169] on div "Client [PERSON_NAME] [PHONE_NUMBER] [EMAIL_ADDRESS][DOMAIN_NAME]" at bounding box center [527, 173] width 321 height 57
click at [578, 173] on div "Client [PERSON_NAME] [PHONE_NUMBER] [EMAIL_ADDRESS][DOMAIN_NAME]" at bounding box center [504, 173] width 201 height 57
drag, startPoint x: 536, startPoint y: 173, endPoint x: 404, endPoint y: 168, distance: 132.1
click at [404, 168] on div "Client [PERSON_NAME] [PHONE_NUMBER] [EMAIL_ADDRESS][DOMAIN_NAME]" at bounding box center [504, 173] width 201 height 57
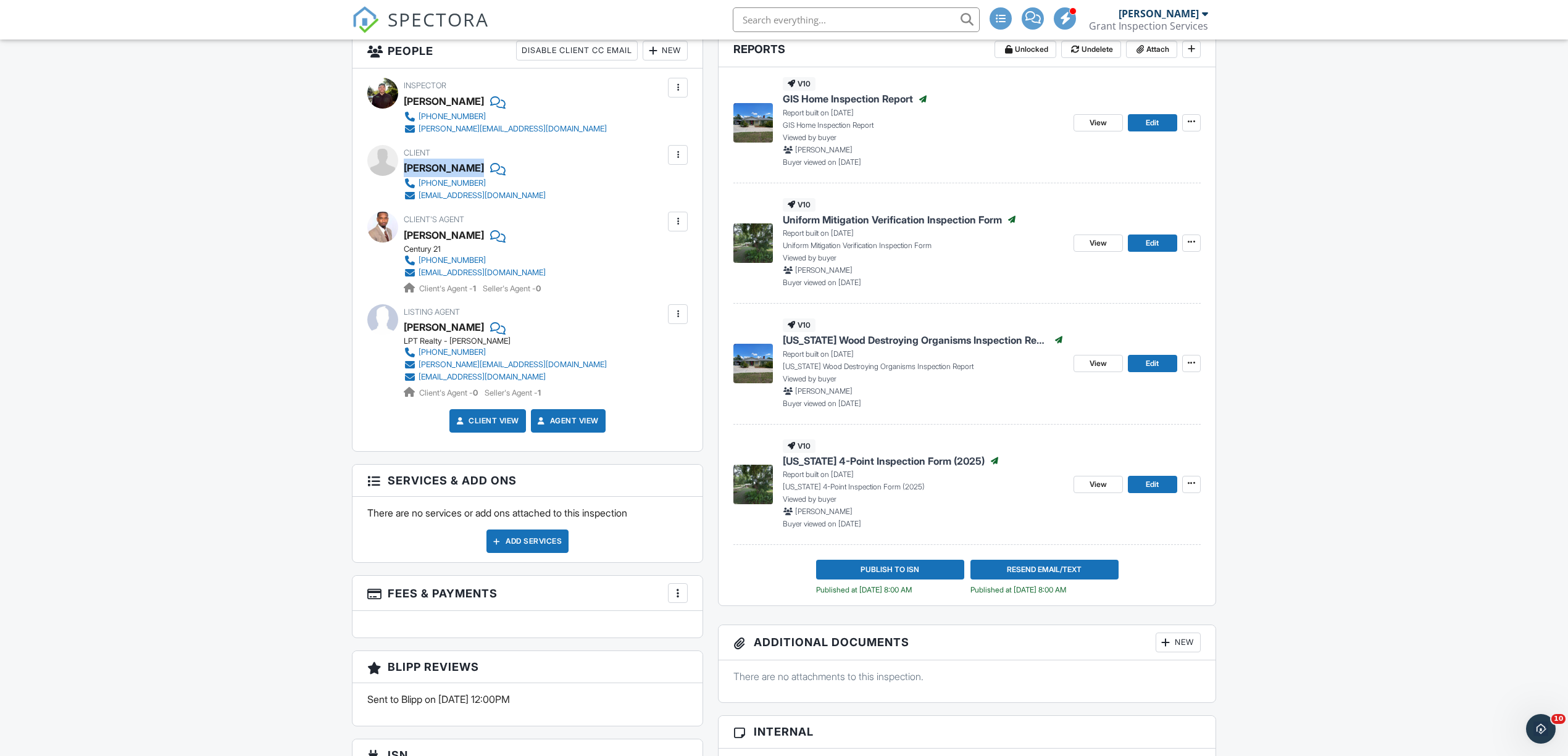
copy div "[PERSON_NAME]"
click at [219, 251] on div "Dashboard Templates Contacts Metrics Automations Advanced Settings Support Cent…" at bounding box center [784, 726] width 1568 height 2033
